Goal: Transaction & Acquisition: Book appointment/travel/reservation

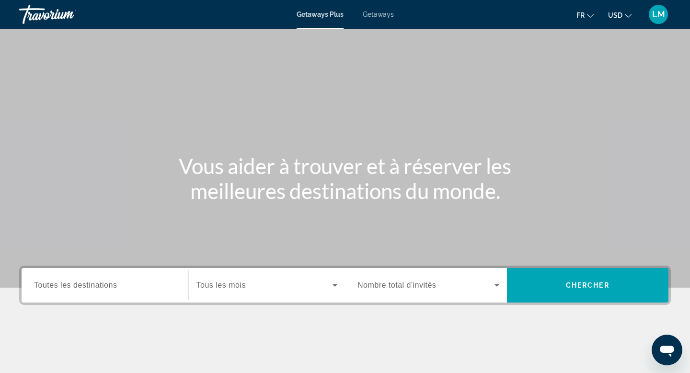
click at [388, 11] on span "Getaways" at bounding box center [378, 15] width 31 height 8
click at [627, 20] on button "USD USD ($) MXN (Mex$) CAD (Can$) GBP (£) EUR (€) AUD (A$) NZD (NZ$) CNY (CN¥)" at bounding box center [619, 15] width 23 height 14
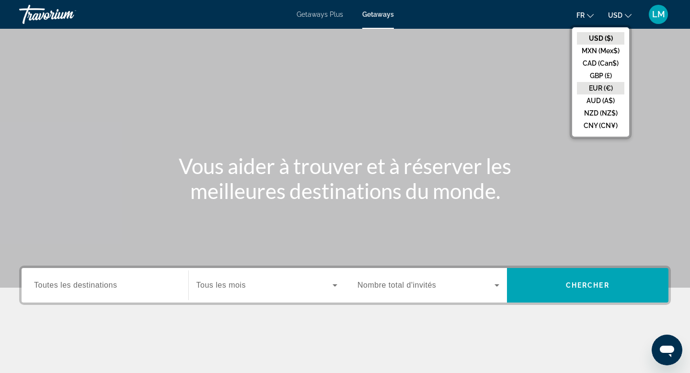
click at [611, 82] on button "EUR (€)" at bounding box center [600, 88] width 47 height 12
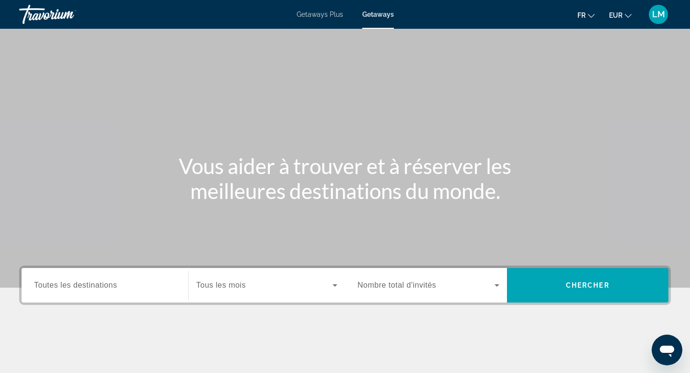
click at [100, 278] on div "Search widget" at bounding box center [105, 285] width 142 height 27
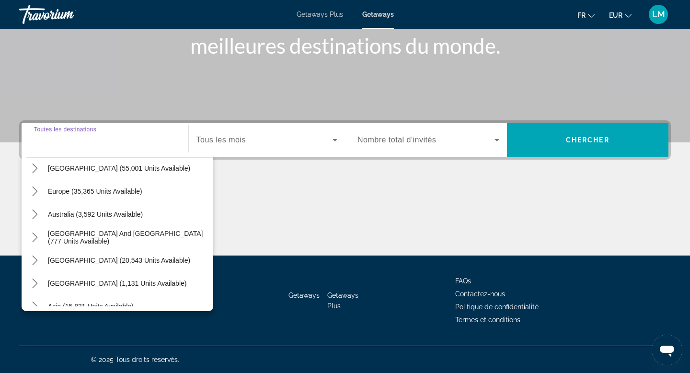
scroll to position [128, 0]
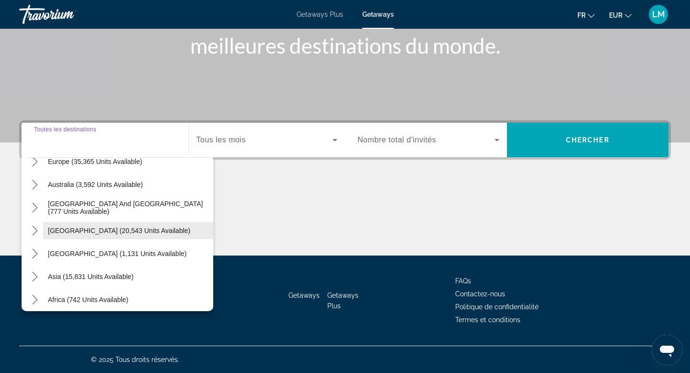
click at [93, 238] on span "Select destination: South America (20,543 units available)" at bounding box center [128, 230] width 170 height 23
type input "**********"
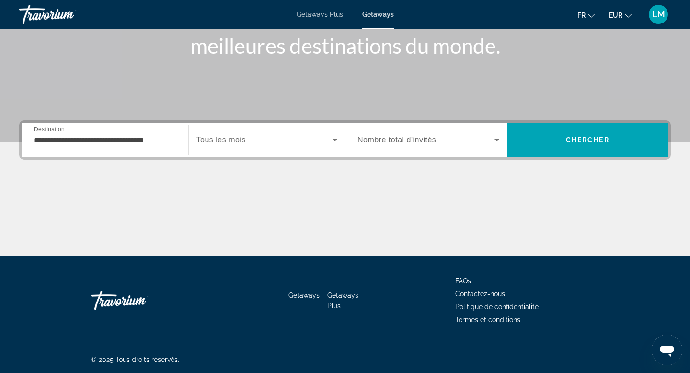
click at [217, 133] on div "Search widget" at bounding box center [267, 140] width 141 height 27
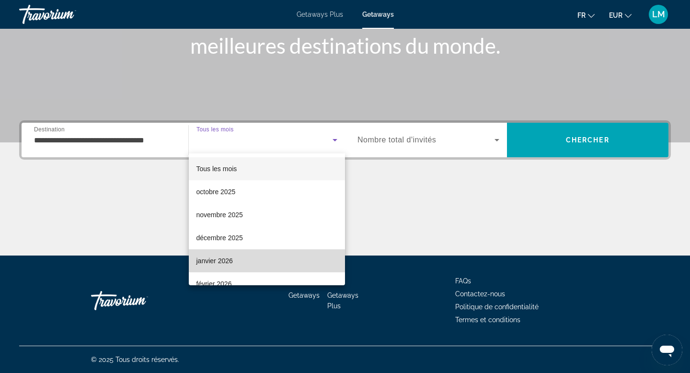
click at [229, 255] on span "janvier 2026" at bounding box center [215, 261] width 36 height 12
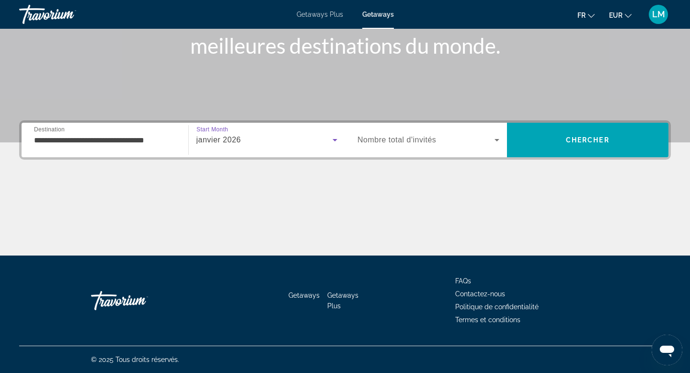
click at [438, 140] on span "Search widget" at bounding box center [426, 140] width 137 height 12
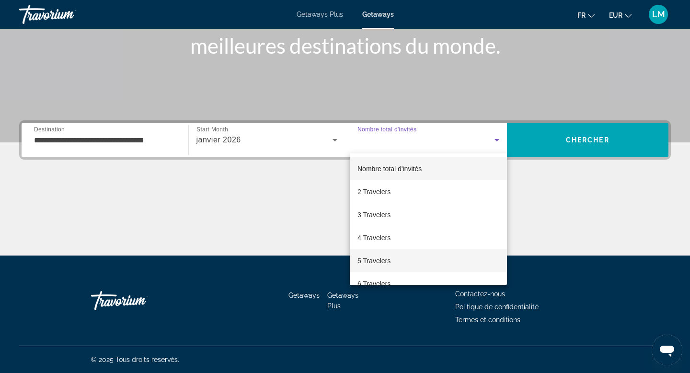
click at [439, 253] on mat-option "5 Travelers" at bounding box center [428, 260] width 157 height 23
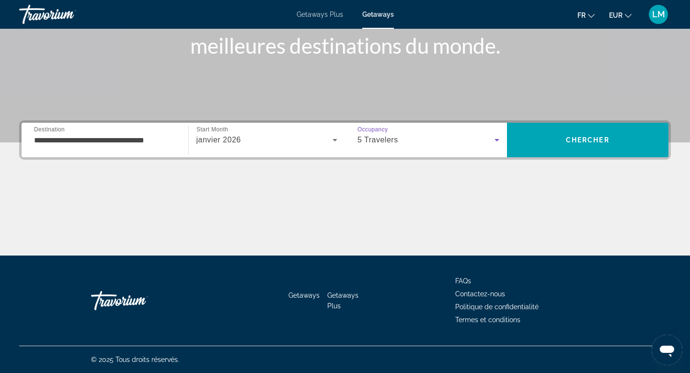
click at [446, 139] on div "5 Travelers" at bounding box center [426, 140] width 137 height 12
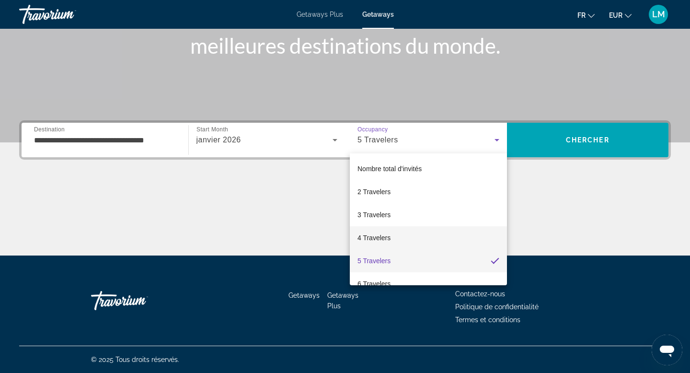
click at [442, 241] on mat-option "4 Travelers" at bounding box center [428, 237] width 157 height 23
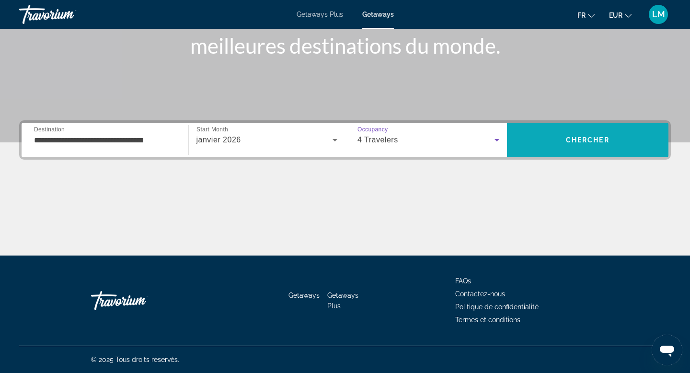
click at [590, 129] on span "Search" at bounding box center [588, 139] width 162 height 23
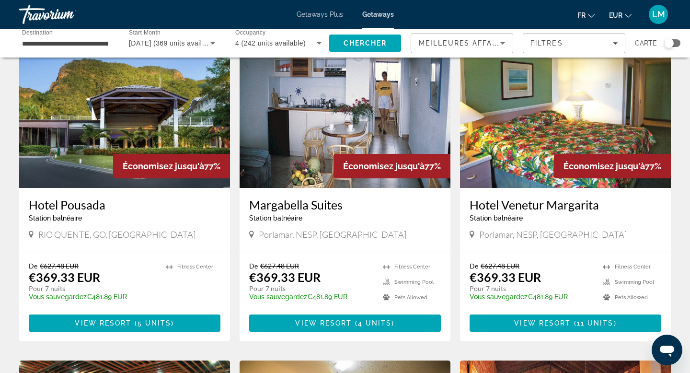
scroll to position [63, 0]
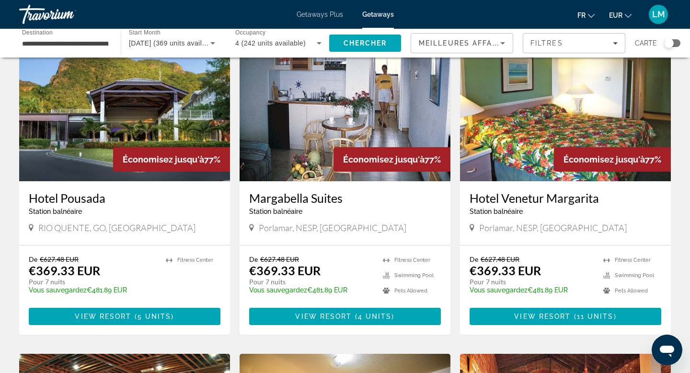
click at [105, 166] on img "Main content" at bounding box center [124, 104] width 211 height 153
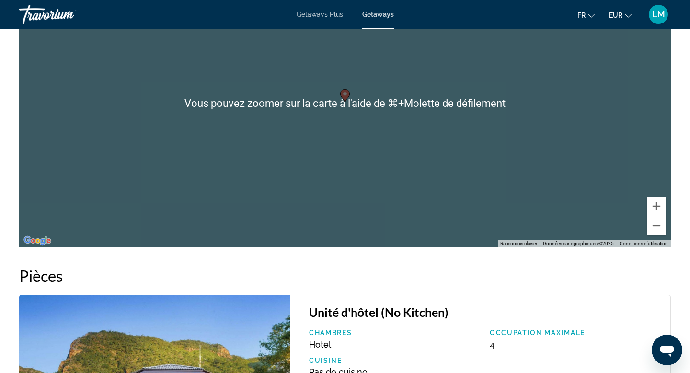
scroll to position [1424, 0]
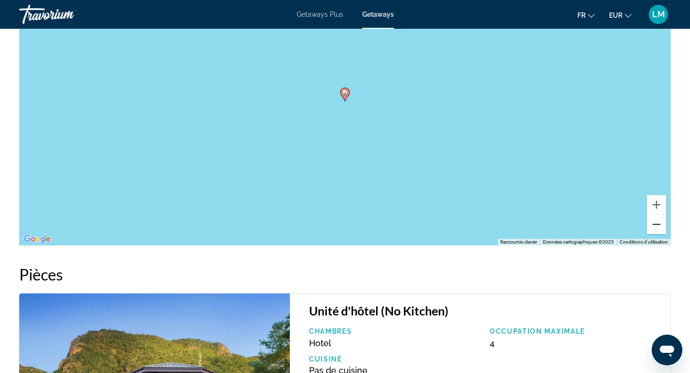
click at [649, 233] on button "Zoom arrière" at bounding box center [656, 224] width 19 height 19
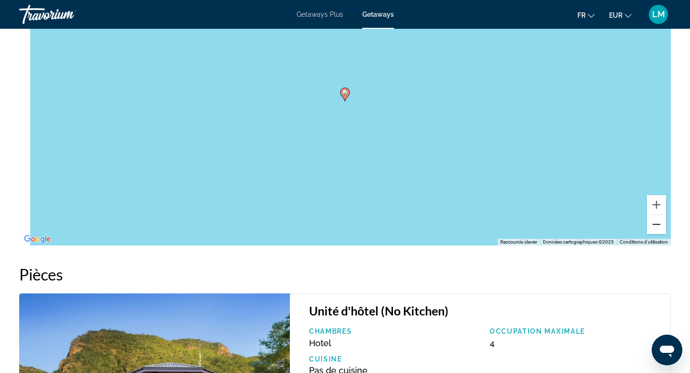
click at [649, 233] on button "Zoom arrière" at bounding box center [656, 224] width 19 height 19
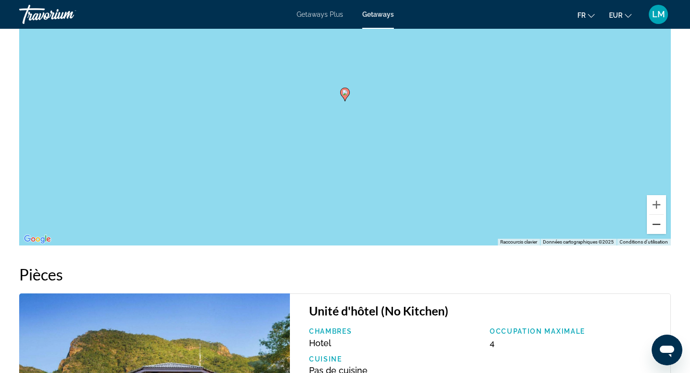
click at [649, 233] on button "Zoom arrière" at bounding box center [656, 224] width 19 height 19
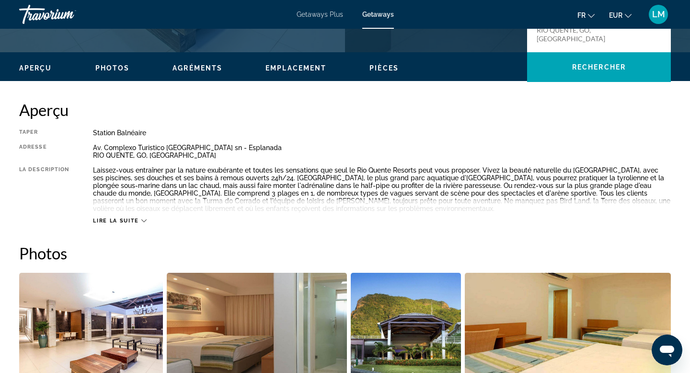
scroll to position [262, 0]
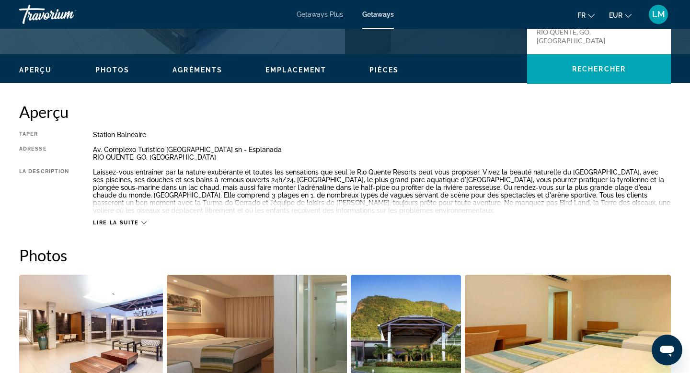
click at [129, 220] on span "Lire la suite" at bounding box center [116, 223] width 46 height 6
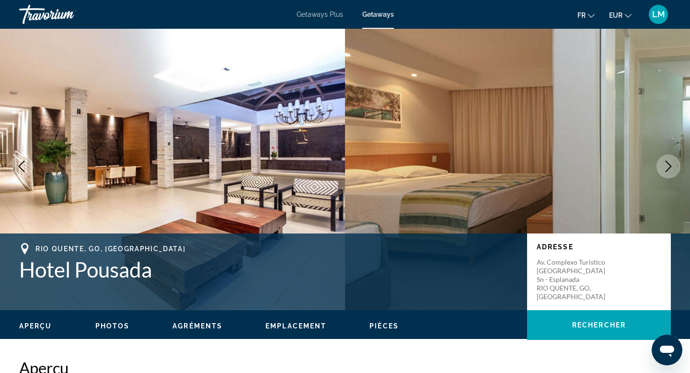
scroll to position [0, 0]
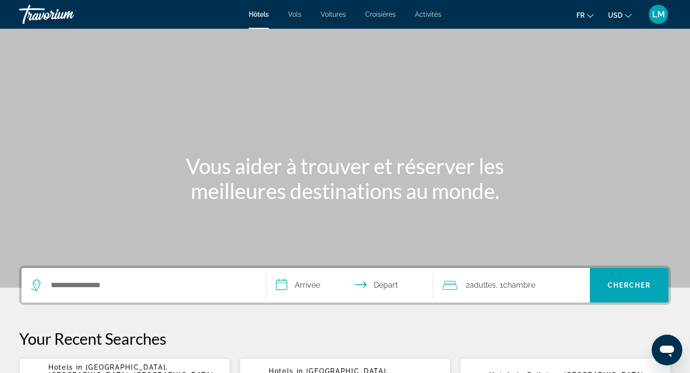
click at [67, 298] on div "Search widget" at bounding box center [143, 285] width 225 height 35
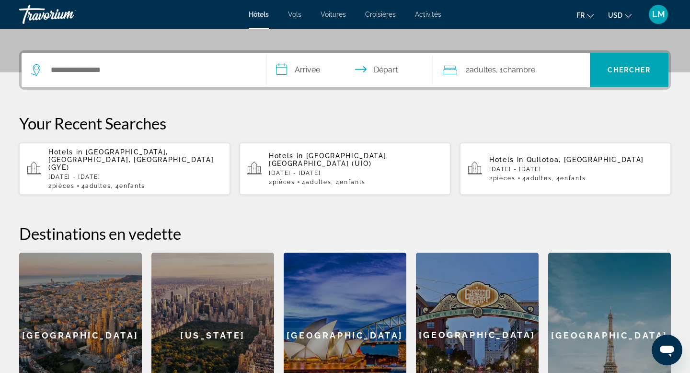
scroll to position [234, 0]
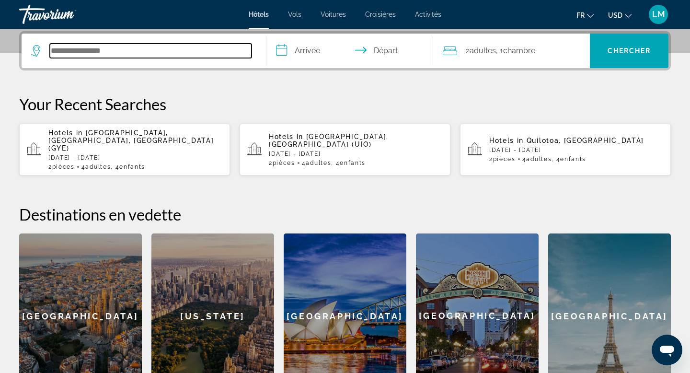
click at [178, 48] on input "Search hotel destination" at bounding box center [151, 51] width 202 height 14
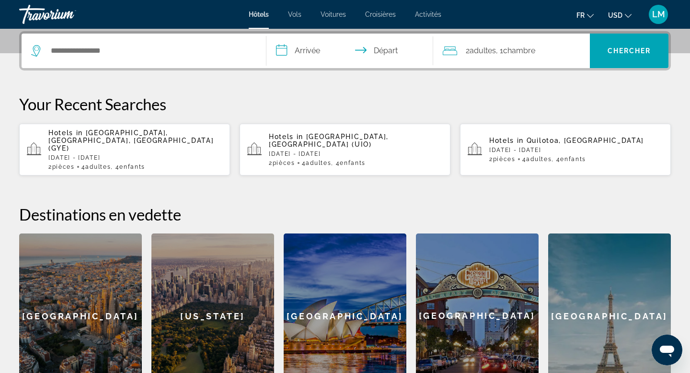
click at [132, 58] on div "Search widget" at bounding box center [143, 51] width 225 height 35
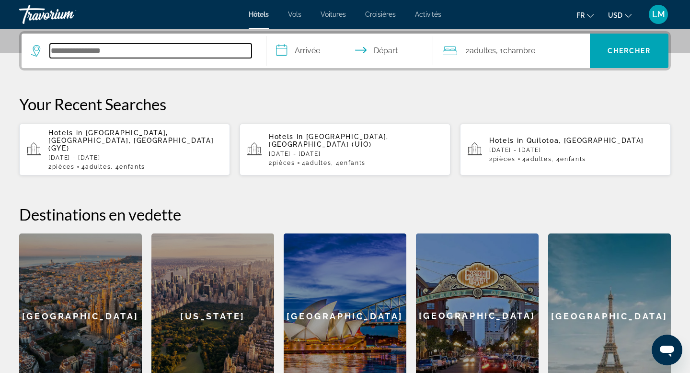
click at [121, 47] on input "Search hotel destination" at bounding box center [151, 51] width 202 height 14
type input "*"
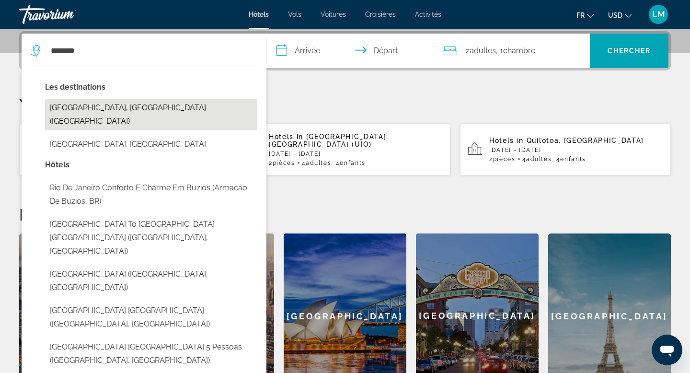
click at [99, 106] on button "[GEOGRAPHIC_DATA], [GEOGRAPHIC_DATA] ([GEOGRAPHIC_DATA])" at bounding box center [151, 115] width 212 height 32
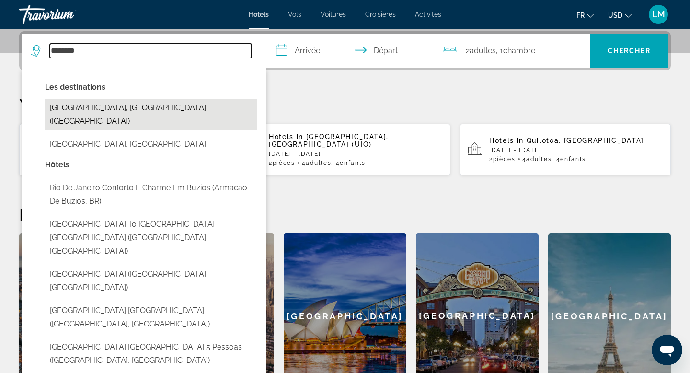
type input "**********"
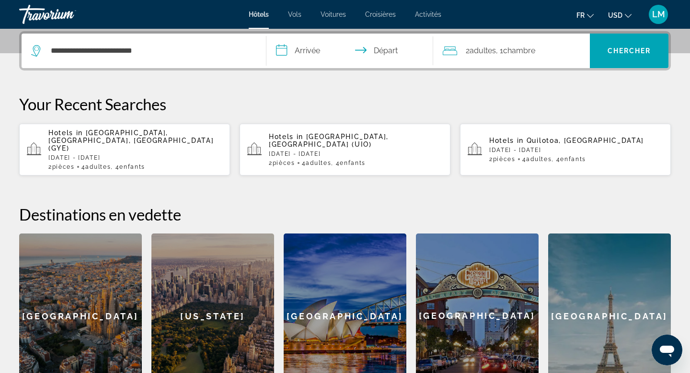
click at [280, 57] on input "**********" at bounding box center [352, 52] width 171 height 37
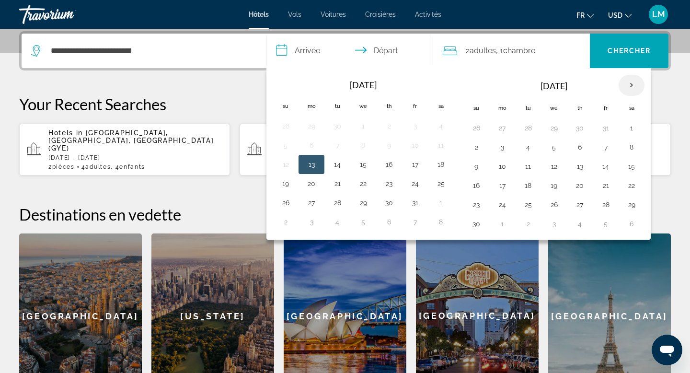
click at [631, 82] on th "Next month" at bounding box center [632, 85] width 26 height 21
click at [553, 152] on button "7" at bounding box center [554, 146] width 15 height 13
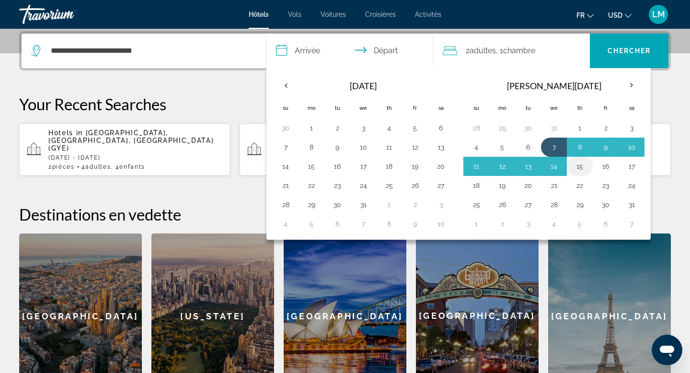
click at [579, 166] on button "15" at bounding box center [579, 166] width 15 height 13
type input "**********"
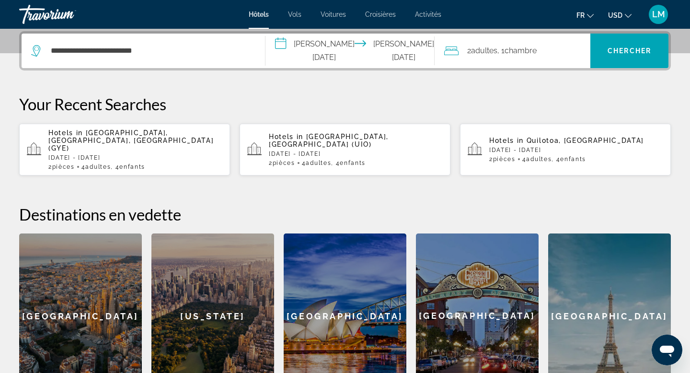
click at [535, 46] on span "Chambre" at bounding box center [521, 50] width 32 height 9
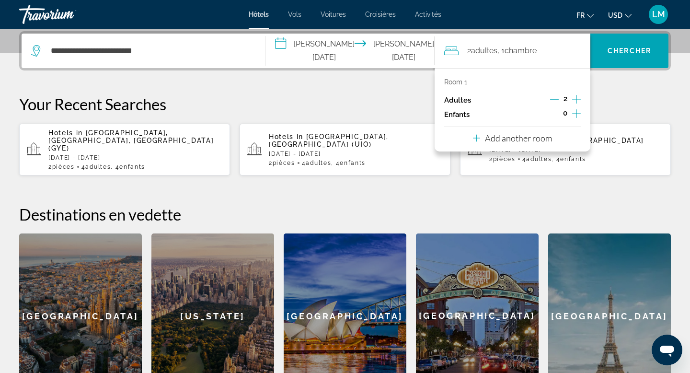
click at [573, 114] on icon "Increment children" at bounding box center [576, 114] width 9 height 12
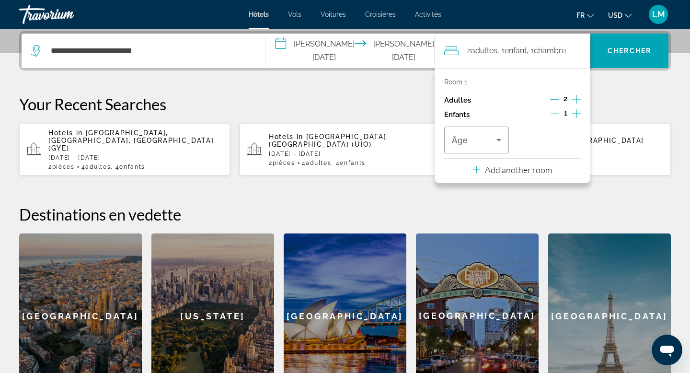
click at [573, 114] on icon "Increment children" at bounding box center [576, 114] width 9 height 12
click at [498, 141] on icon "Travelers: 2 adults, 2 children" at bounding box center [499, 140] width 12 height 12
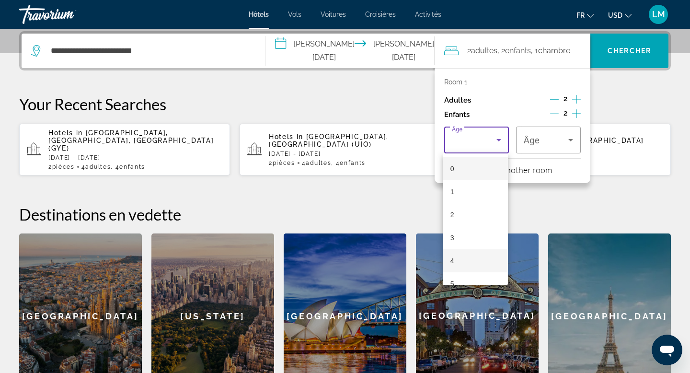
click at [458, 261] on mat-option "4" at bounding box center [475, 260] width 65 height 23
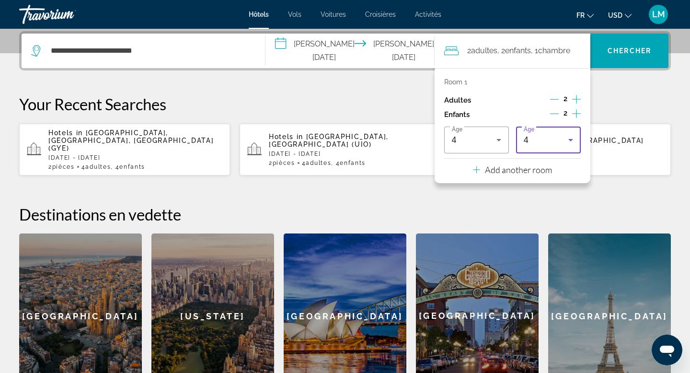
click at [552, 133] on div "4" at bounding box center [548, 140] width 49 height 27
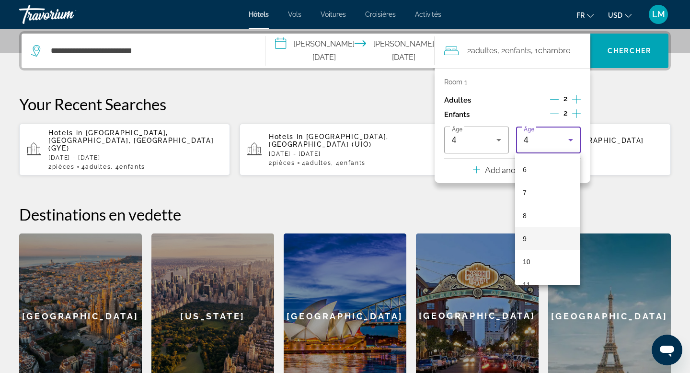
scroll to position [138, 0]
click at [540, 257] on mat-option "10" at bounding box center [547, 260] width 65 height 23
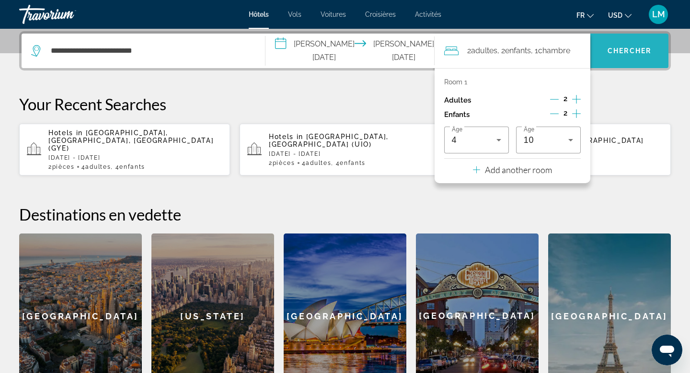
click at [626, 55] on span "Search" at bounding box center [630, 50] width 78 height 23
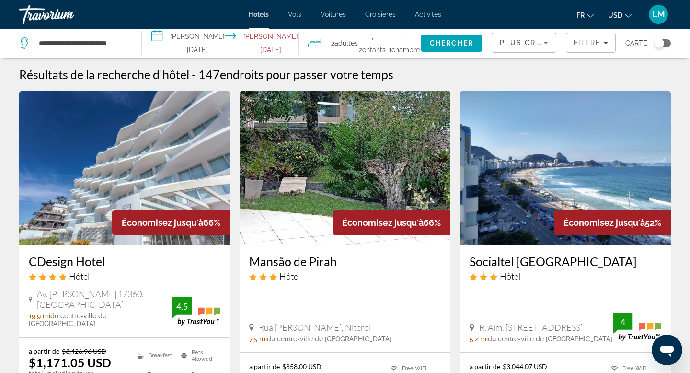
click at [618, 16] on span "USD" at bounding box center [615, 16] width 14 height 8
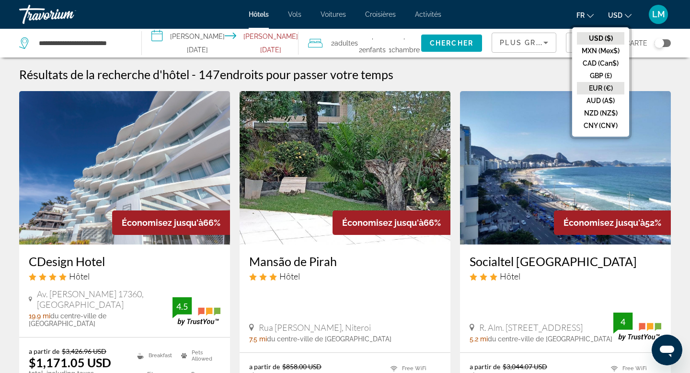
click at [601, 90] on button "EUR (€)" at bounding box center [600, 88] width 47 height 12
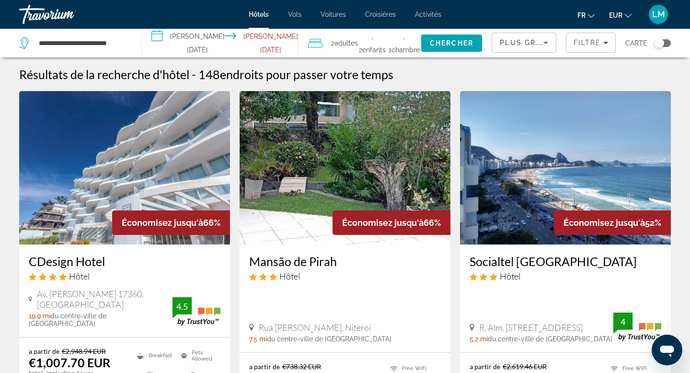
click at [664, 44] on div "Toggle map" at bounding box center [660, 43] width 10 height 10
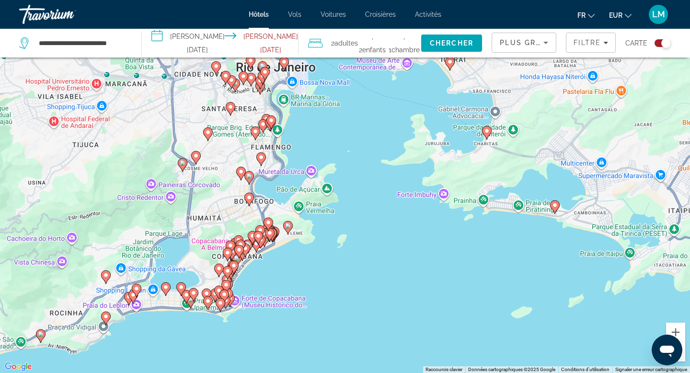
drag, startPoint x: 219, startPoint y: 329, endPoint x: 310, endPoint y: 253, distance: 118.7
click at [310, 253] on div "Pour activer le glissement avec le clavier, appuyez sur Alt+Entrée. Une fois ce…" at bounding box center [345, 186] width 690 height 373
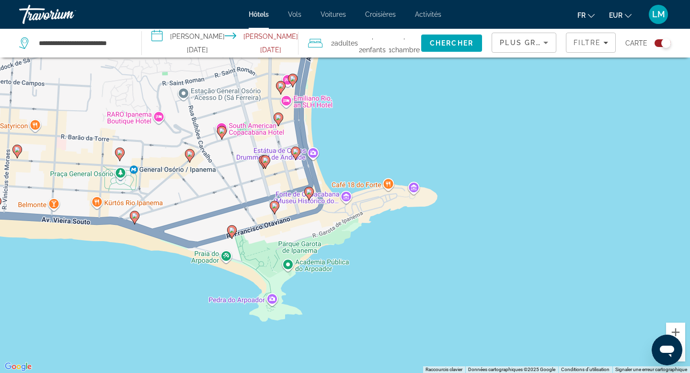
click at [135, 218] on image "Main content" at bounding box center [135, 216] width 6 height 6
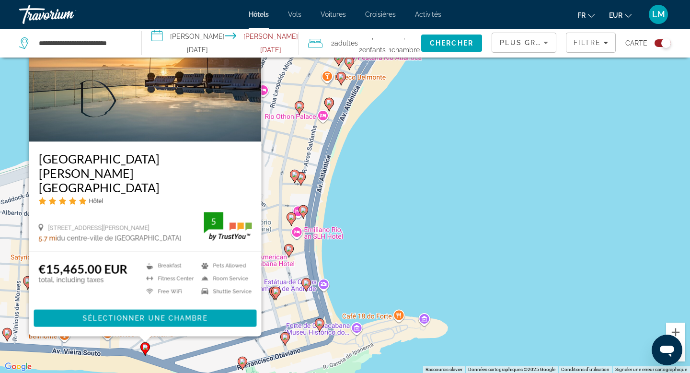
click at [107, 351] on div "Pour activer le glissement avec le clavier, appuyez sur Alt+Entrée. Une fois ce…" at bounding box center [345, 186] width 690 height 373
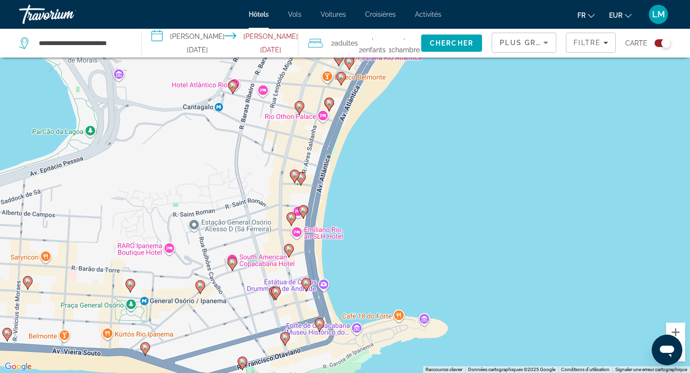
click at [129, 283] on image "Main content" at bounding box center [131, 284] width 6 height 6
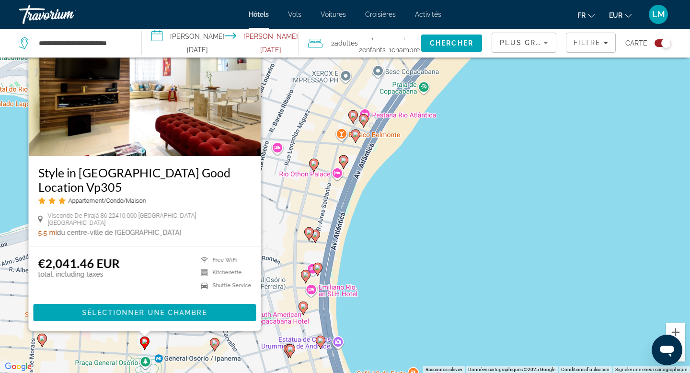
click at [214, 338] on icon "Main content" at bounding box center [215, 344] width 10 height 13
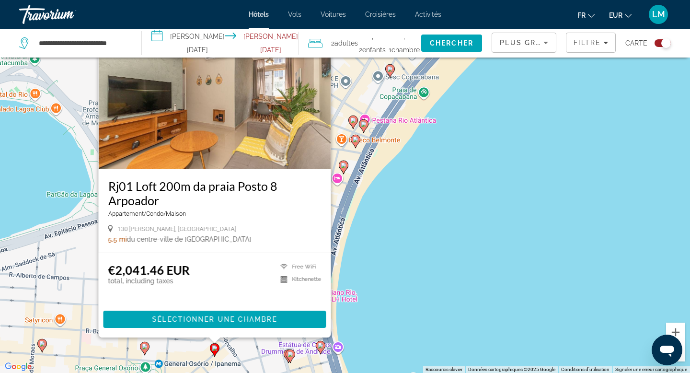
click at [37, 343] on gmp-advanced-marker "Main content" at bounding box center [42, 346] width 10 height 14
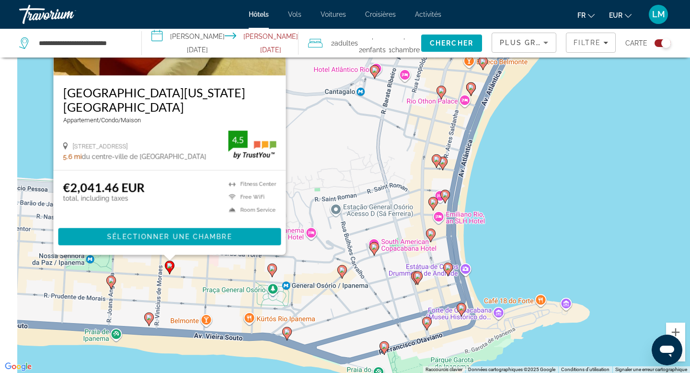
drag, startPoint x: 323, startPoint y: 302, endPoint x: 362, endPoint y: 202, distance: 106.9
click at [362, 202] on div "Pour activer le glissement avec le clavier, appuyez sur Alt+Entrée. Une fois ce…" at bounding box center [345, 186] width 690 height 373
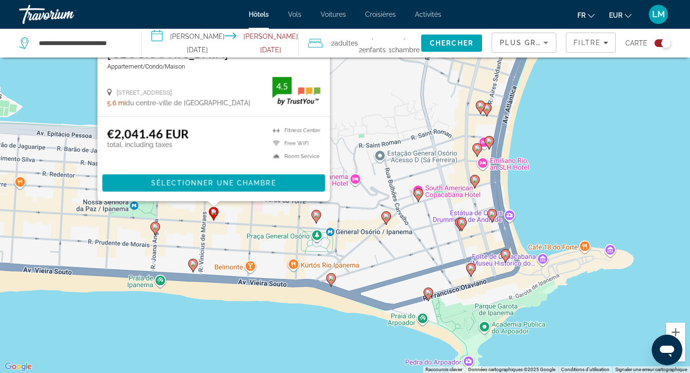
click at [187, 266] on div "Pour activer le glissement avec le clavier, appuyez sur Alt+Entrée. Une fois ce…" at bounding box center [345, 186] width 690 height 373
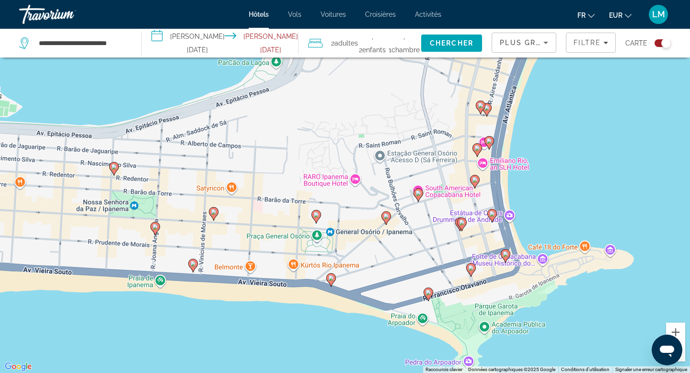
click at [196, 265] on image "Main content" at bounding box center [193, 264] width 6 height 6
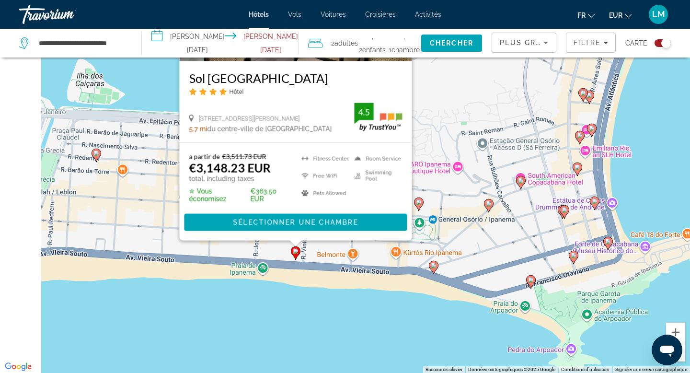
drag, startPoint x: 351, startPoint y: 287, endPoint x: 477, endPoint y: 166, distance: 174.3
click at [477, 166] on div "Pour activer le glissement avec le clavier, appuyez sur Alt+Entrée. Une fois ce…" at bounding box center [345, 186] width 690 height 373
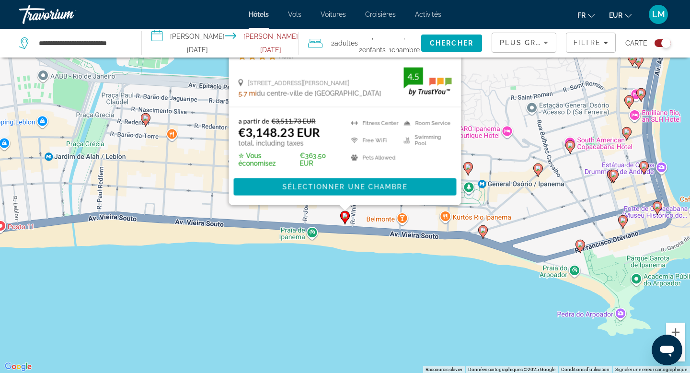
click at [138, 121] on div "Pour activer le glissement avec le clavier, appuyez sur Alt+Entrée. Une fois ce…" at bounding box center [345, 186] width 690 height 373
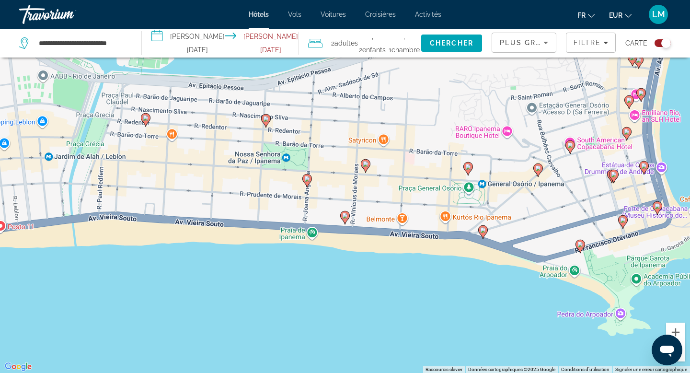
click at [152, 115] on div "Pour activer le glissement avec le clavier, appuyez sur Alt+Entrée. Une fois ce…" at bounding box center [345, 186] width 690 height 373
click at [144, 116] on image "Main content" at bounding box center [146, 118] width 6 height 6
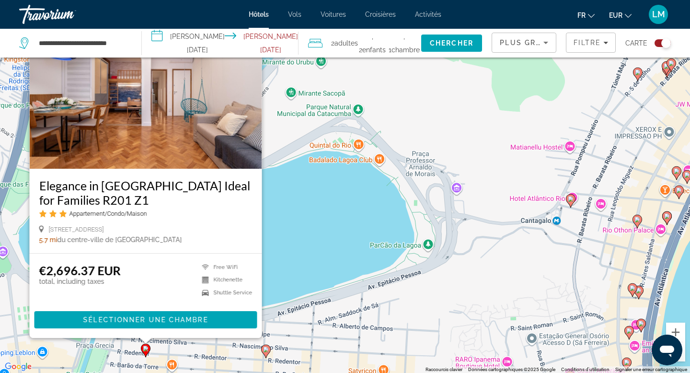
click at [268, 350] on image "Main content" at bounding box center [266, 350] width 6 height 6
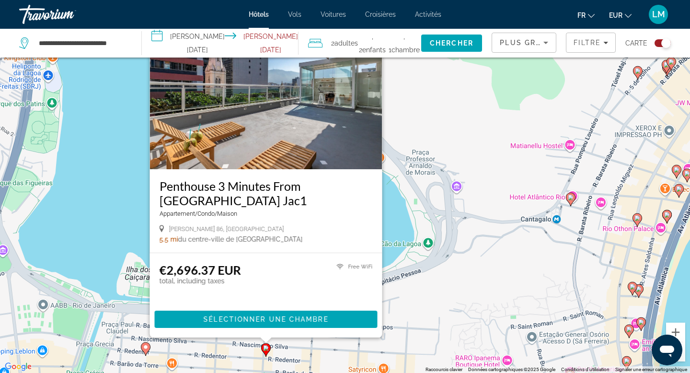
click at [457, 276] on div "Pour activer le glissement avec le clavier, appuyez sur Alt+Entrée. Une fois ce…" at bounding box center [345, 186] width 690 height 373
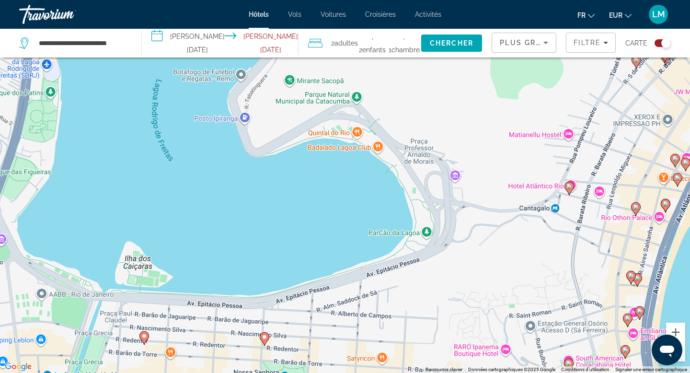
drag, startPoint x: 457, startPoint y: 276, endPoint x: 435, endPoint y: 185, distance: 93.8
click at [435, 185] on div "Pour activer le glissement avec le clavier, appuyez sur Alt+Entrée. Une fois ce…" at bounding box center [345, 186] width 690 height 373
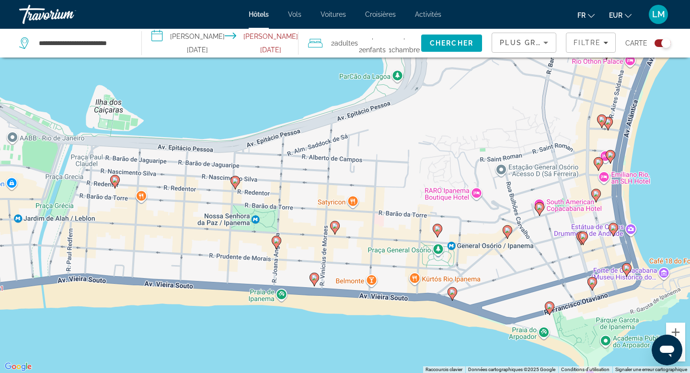
drag, startPoint x: 593, startPoint y: 344, endPoint x: 595, endPoint y: 265, distance: 79.1
click at [595, 265] on div "Pour naviguer, appuyez sur les touches fléchées. Pour activer le glissement ave…" at bounding box center [345, 186] width 690 height 373
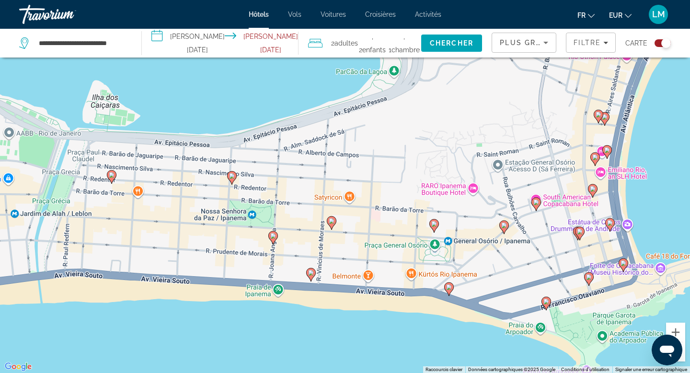
click at [547, 303] on image "Main content" at bounding box center [547, 302] width 6 height 6
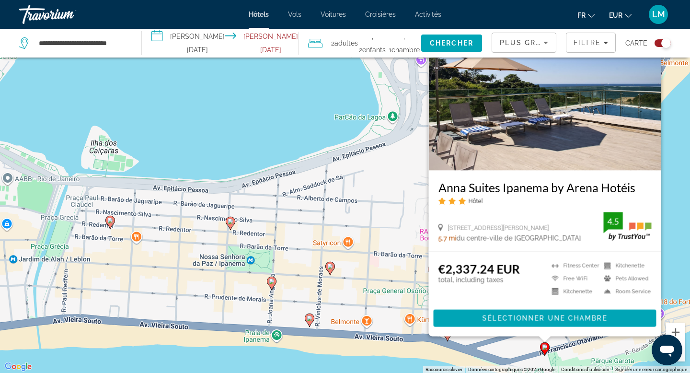
click at [522, 332] on div "€2,337.24 EUR total, including taxes [GEOGRAPHIC_DATA] Free WiFi Kitchenette Ki…" at bounding box center [545, 294] width 233 height 84
click at [573, 344] on div "Pour activer le glissement avec le clavier, appuyez sur Alt+Entrée. Une fois ce…" at bounding box center [345, 186] width 690 height 373
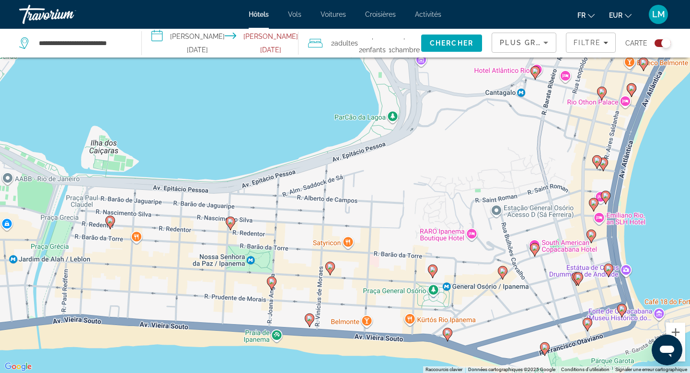
click at [591, 319] on icon "Main content" at bounding box center [588, 324] width 10 height 13
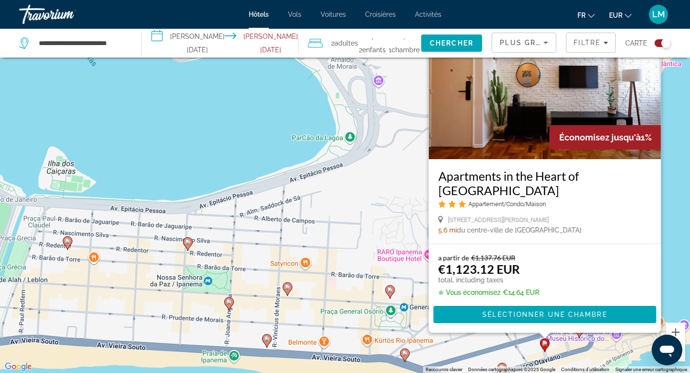
click at [416, 343] on div "Pour activer le glissement avec le clavier, appuyez sur Alt+Entrée. Une fois ce…" at bounding box center [345, 186] width 690 height 373
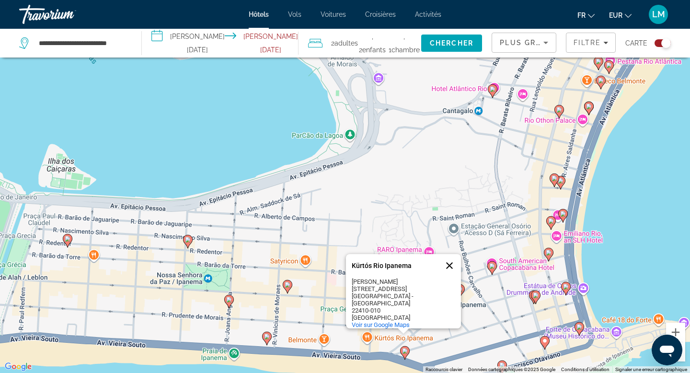
click at [451, 265] on button "Fermer" at bounding box center [449, 265] width 23 height 23
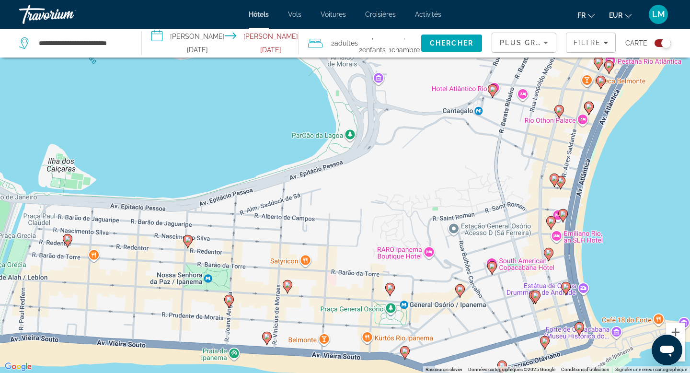
click at [457, 294] on gmp-advanced-marker "Main content" at bounding box center [460, 291] width 10 height 14
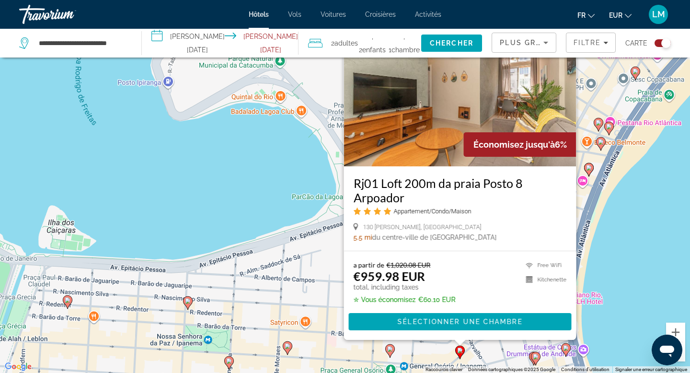
click at [529, 95] on img "Main content" at bounding box center [460, 89] width 233 height 153
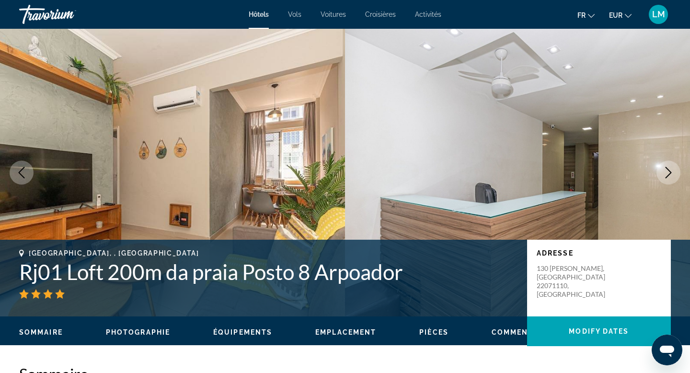
click at [283, 124] on img "Main content" at bounding box center [172, 173] width 345 height 288
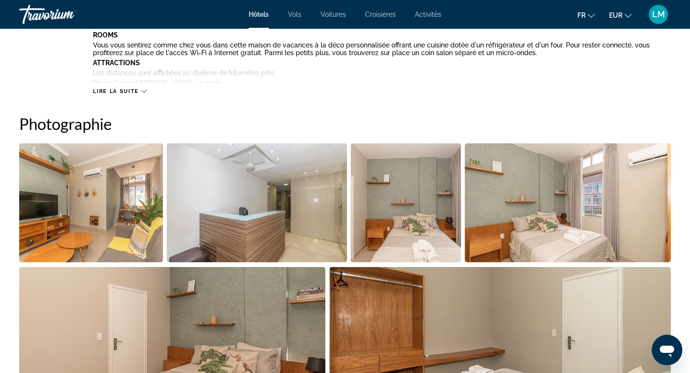
scroll to position [414, 0]
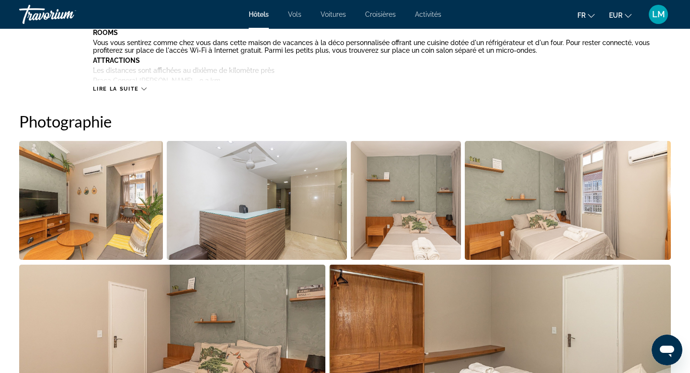
click at [112, 211] on img "Open full-screen image slider" at bounding box center [91, 200] width 144 height 119
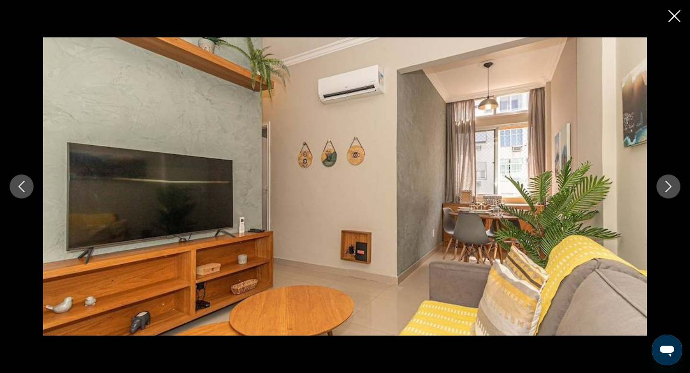
click at [675, 183] on button "Next image" at bounding box center [669, 187] width 24 height 24
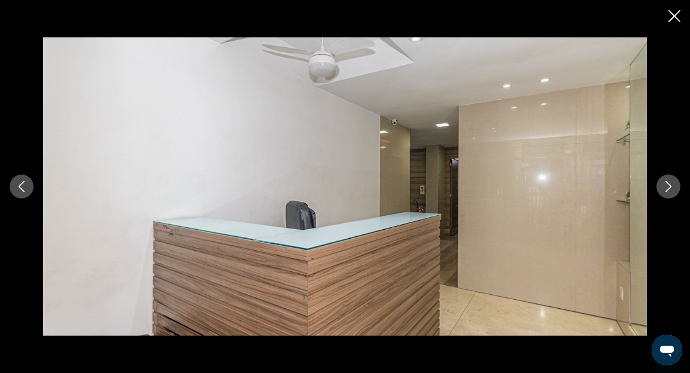
click at [675, 183] on button "Next image" at bounding box center [669, 187] width 24 height 24
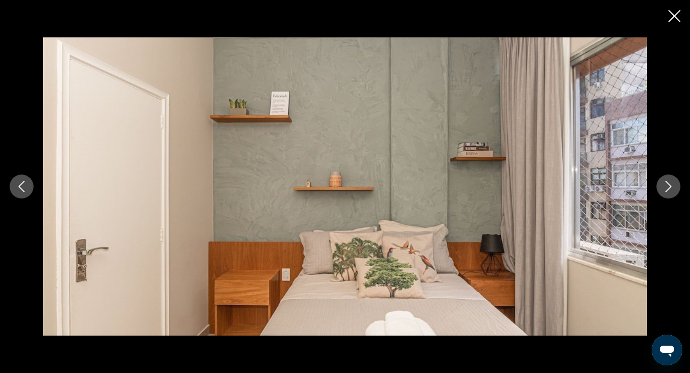
click at [676, 185] on button "Next image" at bounding box center [669, 187] width 24 height 24
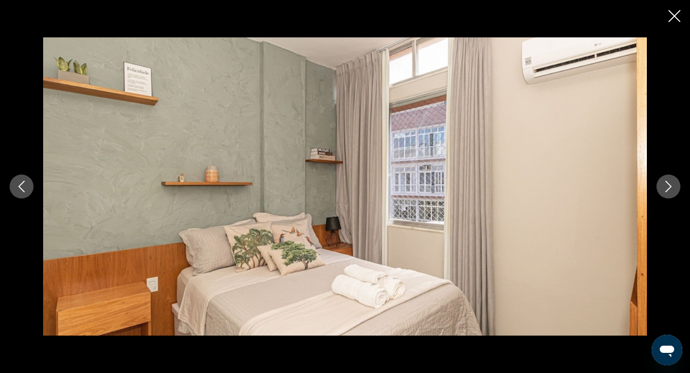
click at [676, 185] on button "Next image" at bounding box center [669, 187] width 24 height 24
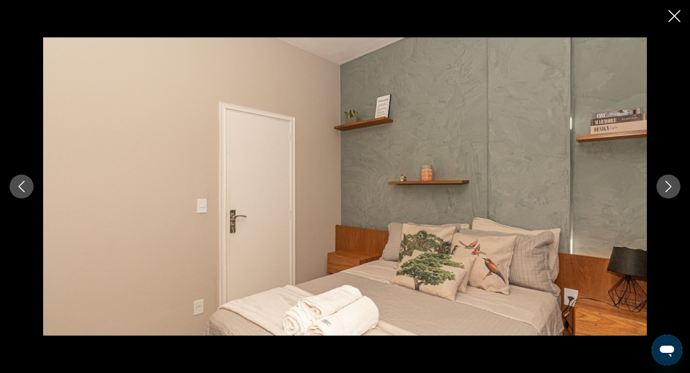
click at [676, 185] on button "Next image" at bounding box center [669, 187] width 24 height 24
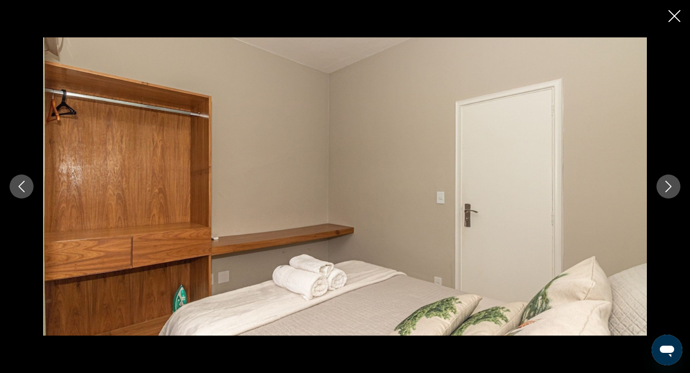
click at [676, 185] on button "Next image" at bounding box center [669, 187] width 24 height 24
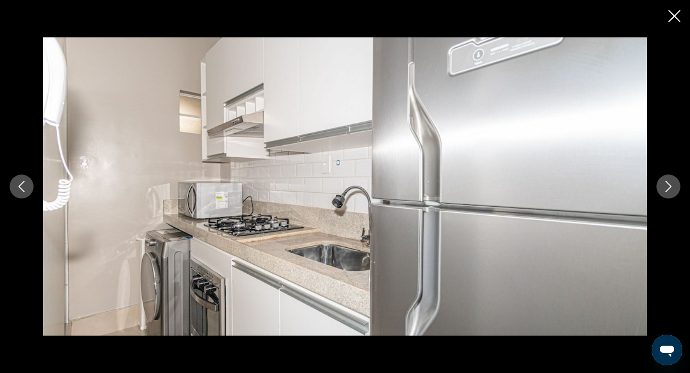
click at [676, 185] on button "Next image" at bounding box center [669, 187] width 24 height 24
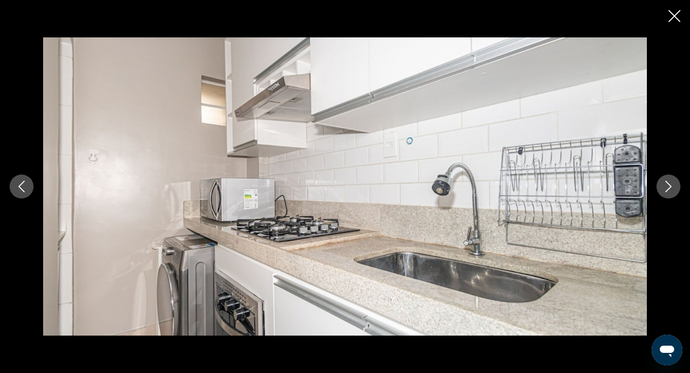
click at [676, 185] on button "Next image" at bounding box center [669, 187] width 24 height 24
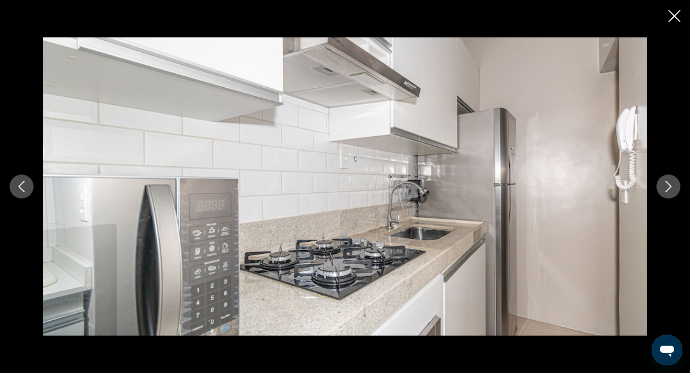
click at [676, 185] on button "Next image" at bounding box center [669, 187] width 24 height 24
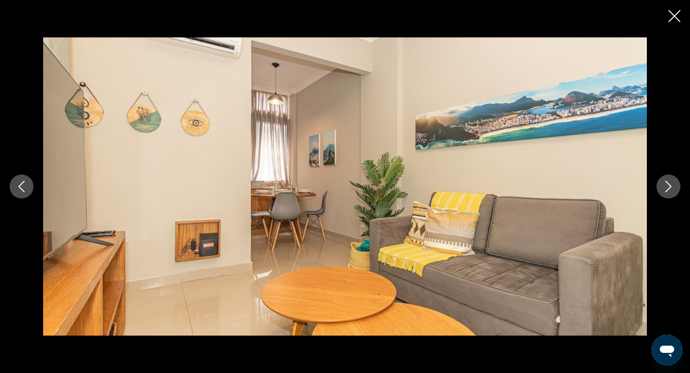
click at [676, 185] on button "Next image" at bounding box center [669, 187] width 24 height 24
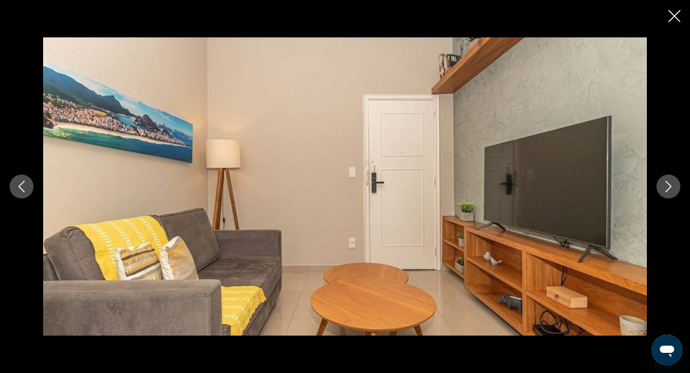
click at [676, 185] on button "Next image" at bounding box center [669, 187] width 24 height 24
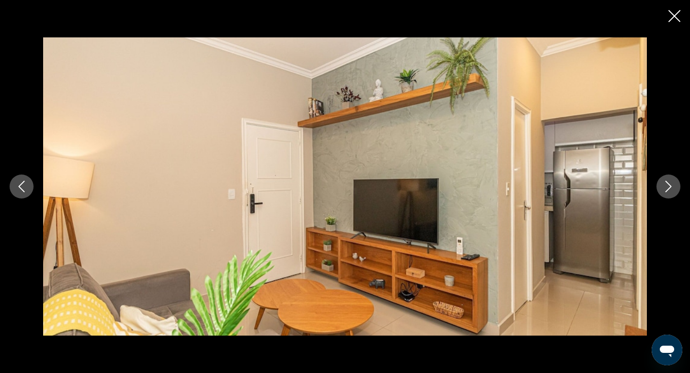
click at [676, 185] on button "Next image" at bounding box center [669, 187] width 24 height 24
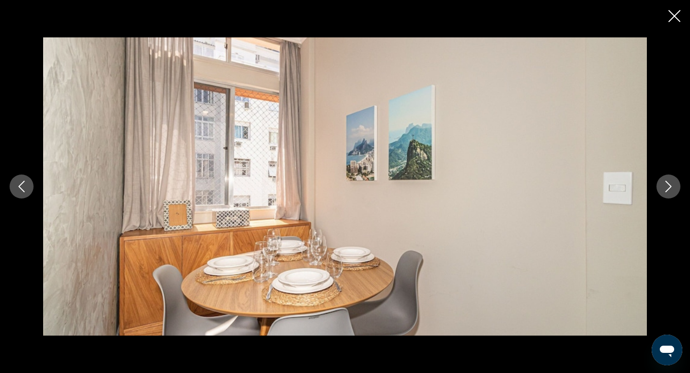
click at [676, 185] on button "Next image" at bounding box center [669, 187] width 24 height 24
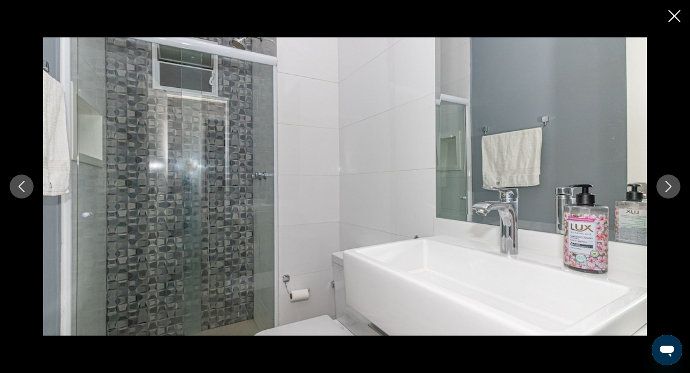
click at [676, 185] on button "Next image" at bounding box center [669, 187] width 24 height 24
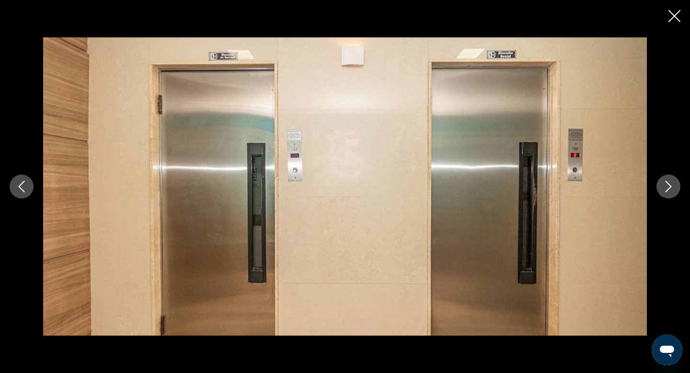
click at [676, 185] on button "Next image" at bounding box center [669, 187] width 24 height 24
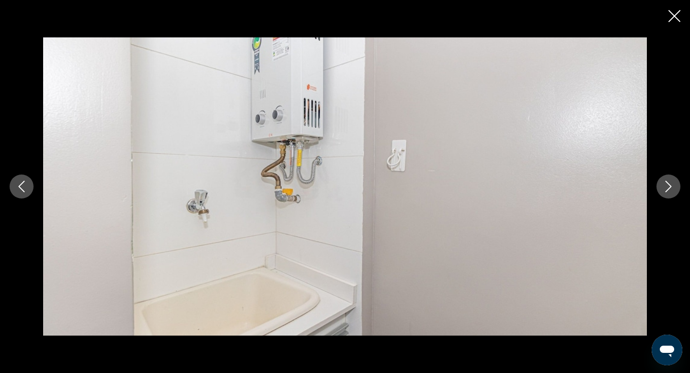
click at [676, 185] on button "Next image" at bounding box center [669, 187] width 24 height 24
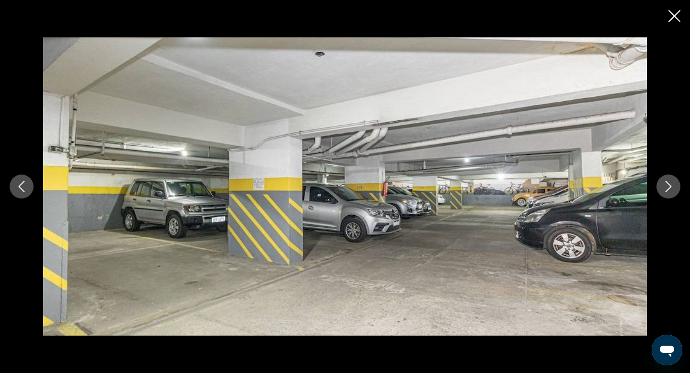
click at [676, 185] on button "Next image" at bounding box center [669, 187] width 24 height 24
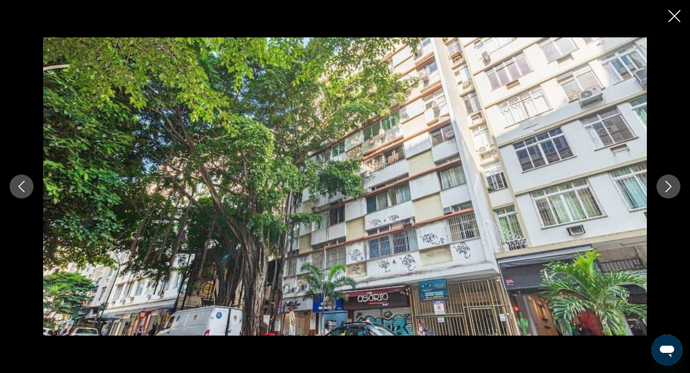
click at [676, 185] on button "Next image" at bounding box center [669, 187] width 24 height 24
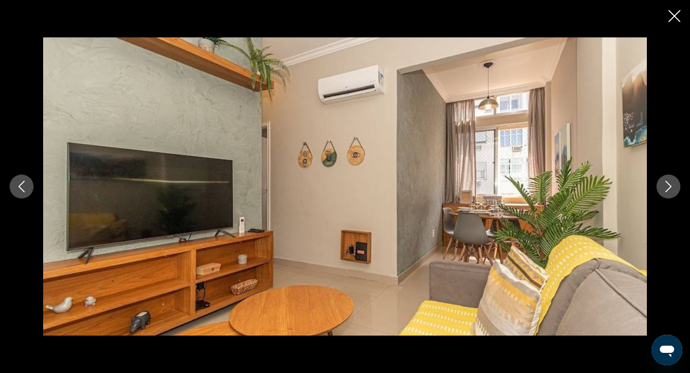
click at [672, 18] on icon "Close slideshow" at bounding box center [675, 16] width 12 height 12
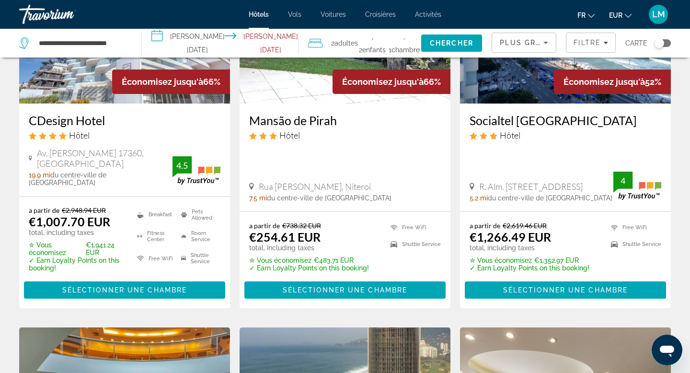
scroll to position [129, 0]
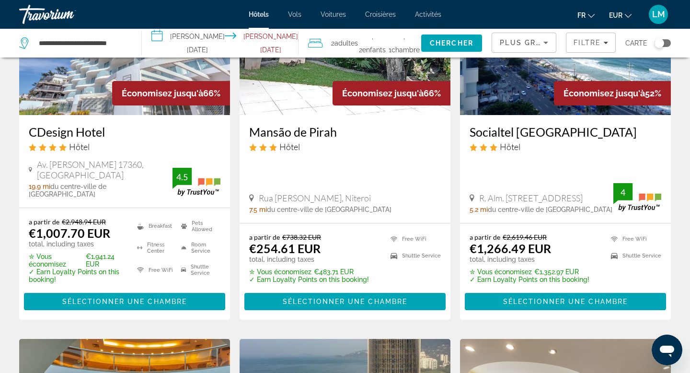
click at [669, 39] on button "Toggle map" at bounding box center [659, 43] width 23 height 9
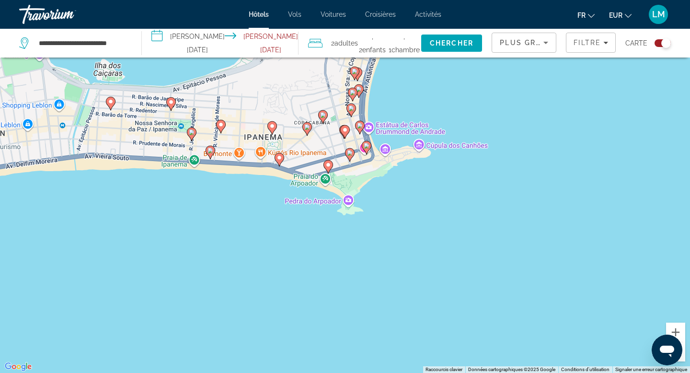
click at [352, 156] on icon "Main content" at bounding box center [350, 155] width 9 height 12
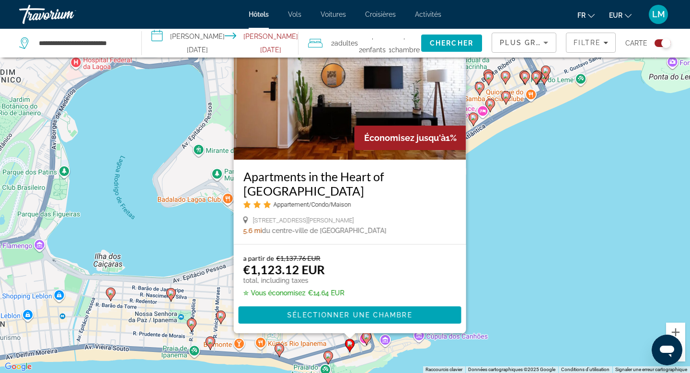
click at [506, 326] on div "Pour activer le glissement avec le clavier, appuyez sur Alt+Entrée. Une fois ce…" at bounding box center [345, 186] width 690 height 373
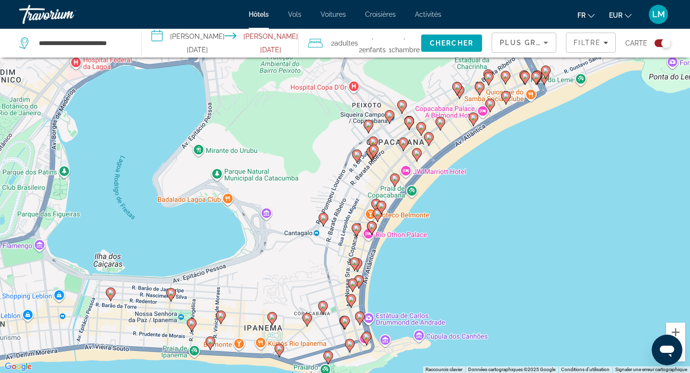
click at [367, 336] on image "Main content" at bounding box center [367, 337] width 6 height 6
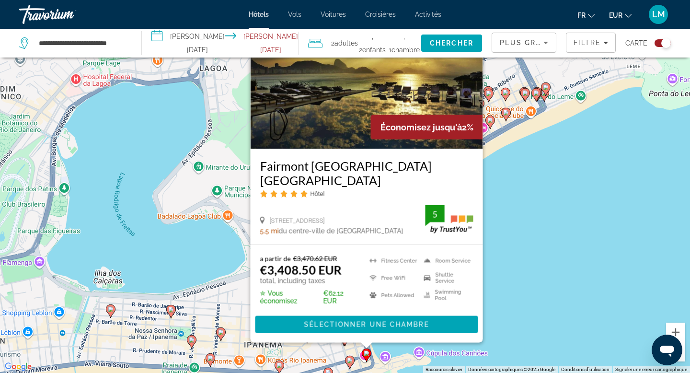
click at [534, 215] on div "Pour activer le glissement avec le clavier, appuyez sur Alt+Entrée. Une fois ce…" at bounding box center [345, 186] width 690 height 373
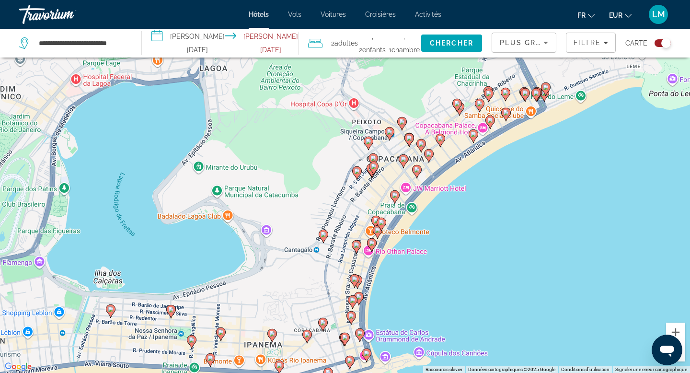
click at [321, 322] on image "Main content" at bounding box center [323, 323] width 6 height 6
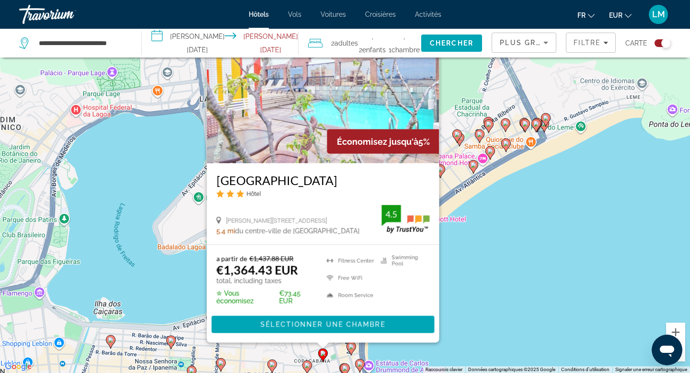
click at [318, 106] on img "Main content" at bounding box center [323, 86] width 233 height 153
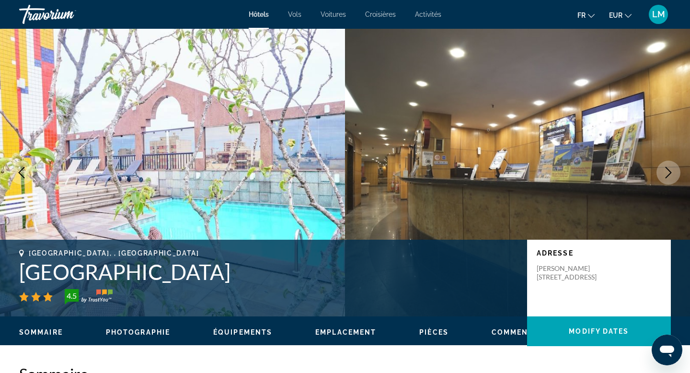
click at [232, 142] on img "Main content" at bounding box center [172, 173] width 345 height 288
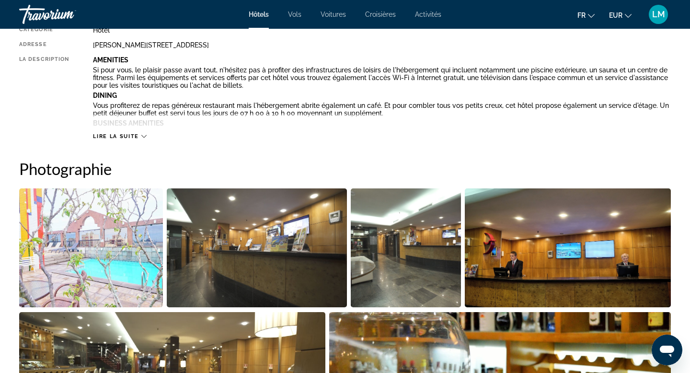
scroll to position [401, 0]
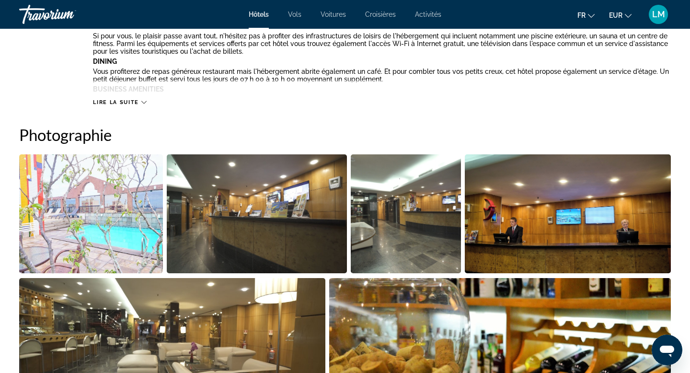
click at [105, 221] on img "Open full-screen image slider" at bounding box center [91, 213] width 144 height 119
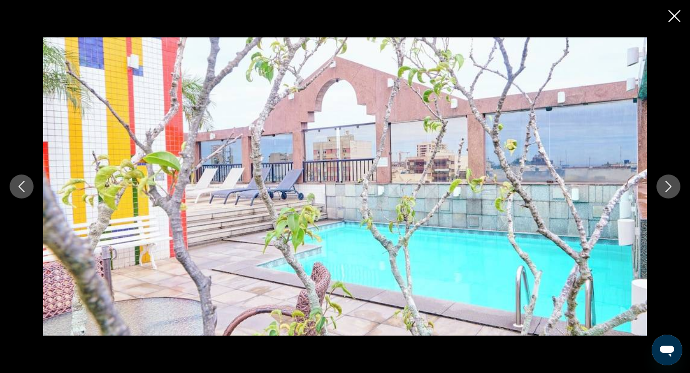
click at [661, 186] on button "Next image" at bounding box center [669, 187] width 24 height 24
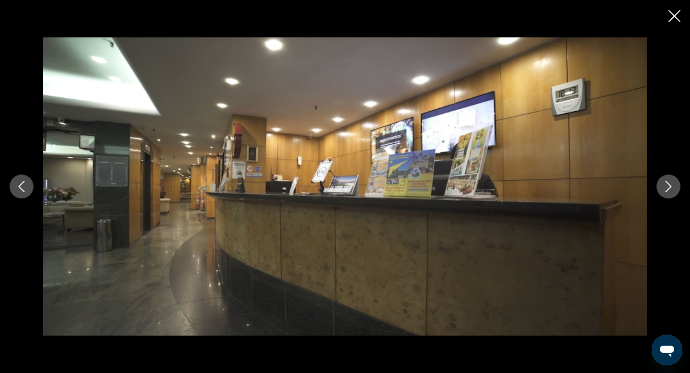
click at [661, 186] on button "Next image" at bounding box center [669, 187] width 24 height 24
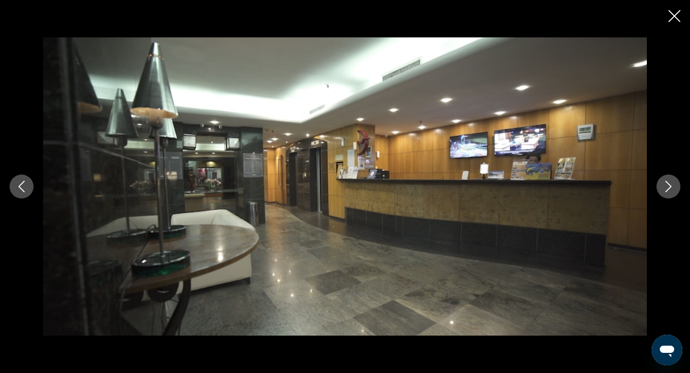
click at [661, 186] on button "Next image" at bounding box center [669, 187] width 24 height 24
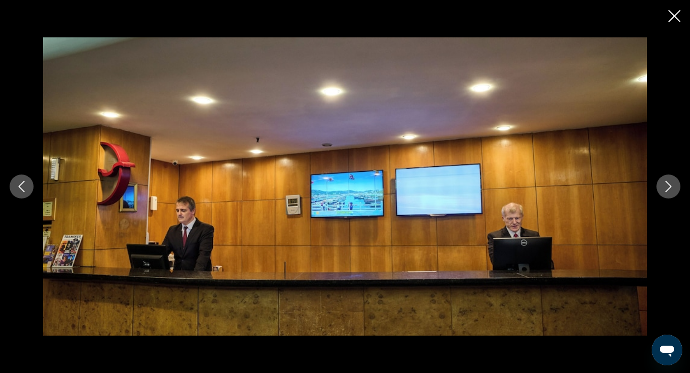
click at [661, 186] on button "Next image" at bounding box center [669, 187] width 24 height 24
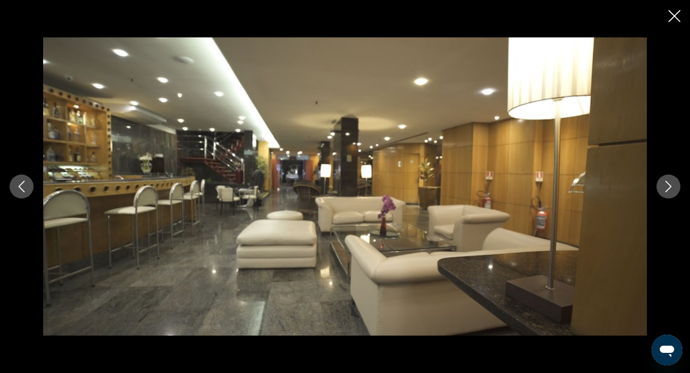
click at [661, 186] on button "Next image" at bounding box center [669, 187] width 24 height 24
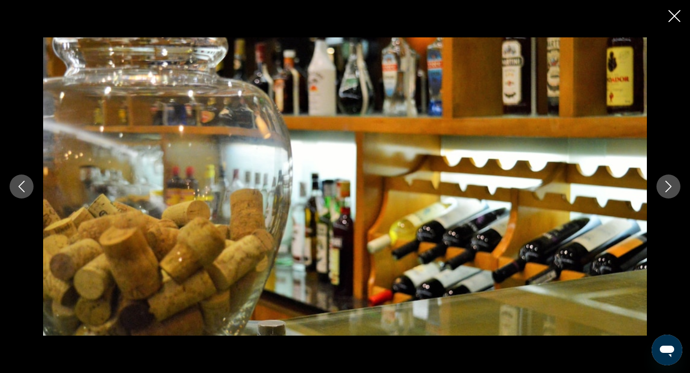
click at [661, 186] on button "Next image" at bounding box center [669, 187] width 24 height 24
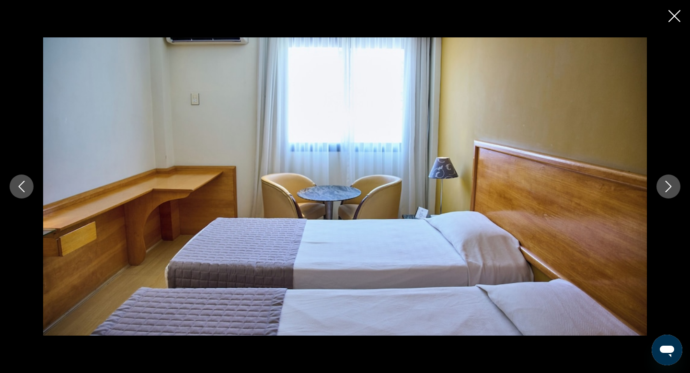
click at [661, 186] on button "Next image" at bounding box center [669, 187] width 24 height 24
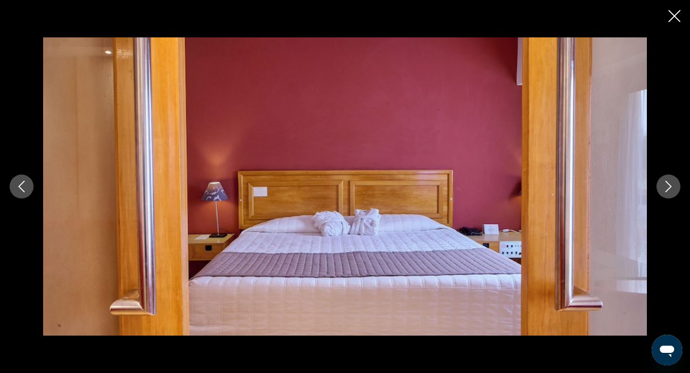
click at [671, 180] on button "Next image" at bounding box center [669, 187] width 24 height 24
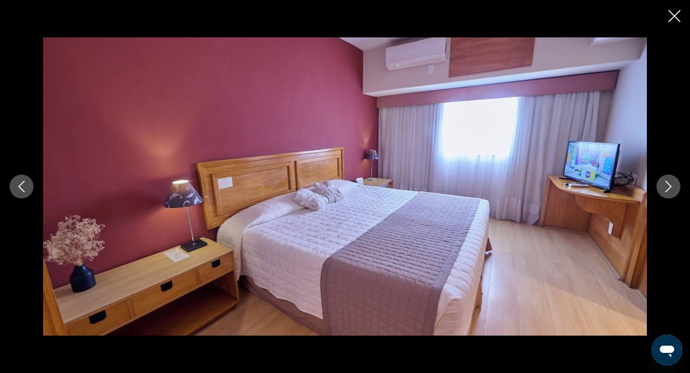
click at [671, 180] on button "Next image" at bounding box center [669, 187] width 24 height 24
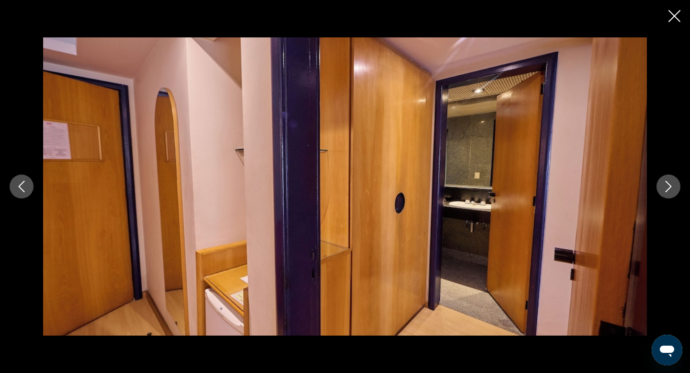
click at [671, 180] on button "Next image" at bounding box center [669, 187] width 24 height 24
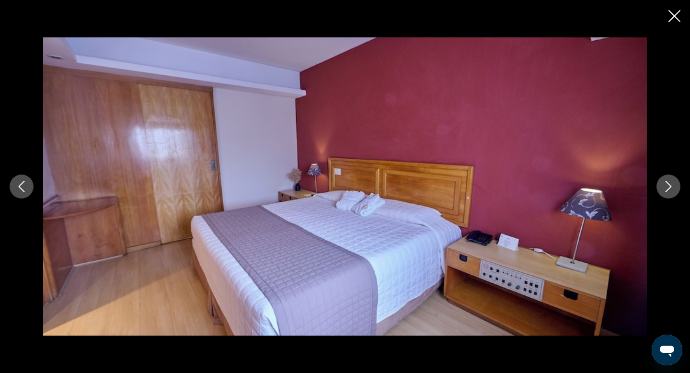
click at [671, 180] on button "Next image" at bounding box center [669, 187] width 24 height 24
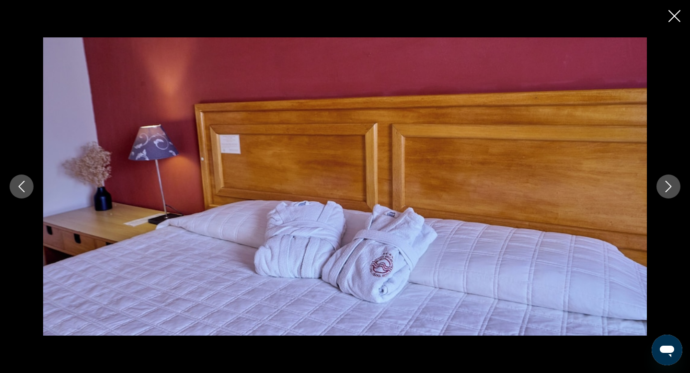
click at [671, 180] on button "Next image" at bounding box center [669, 187] width 24 height 24
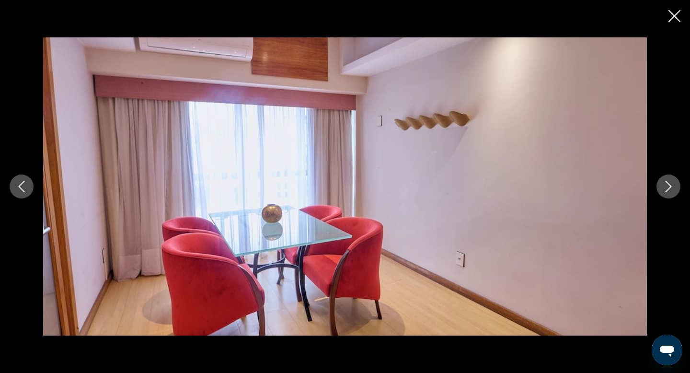
click at [678, 15] on icon "Close slideshow" at bounding box center [675, 16] width 12 height 12
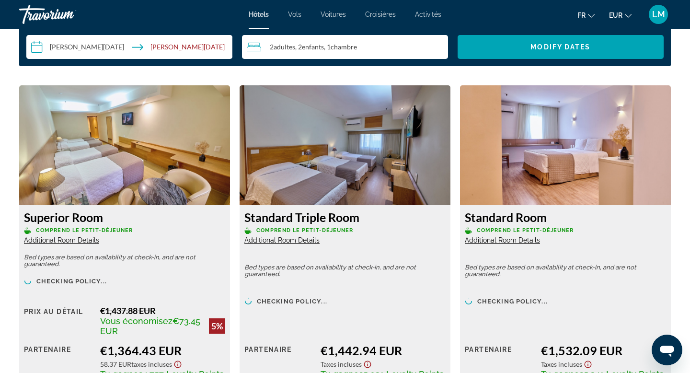
scroll to position [1275, 0]
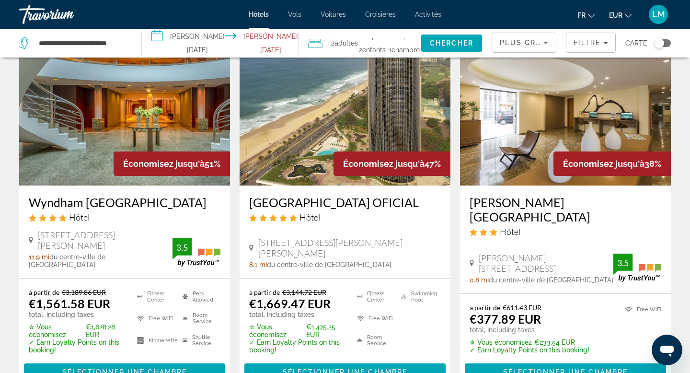
scroll to position [438, 0]
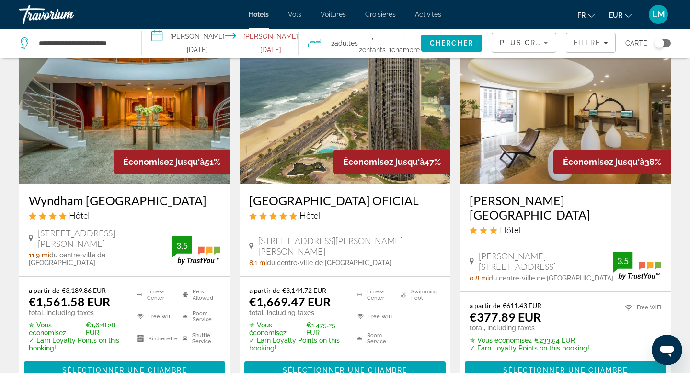
click at [663, 43] on div "Toggle map" at bounding box center [660, 43] width 10 height 10
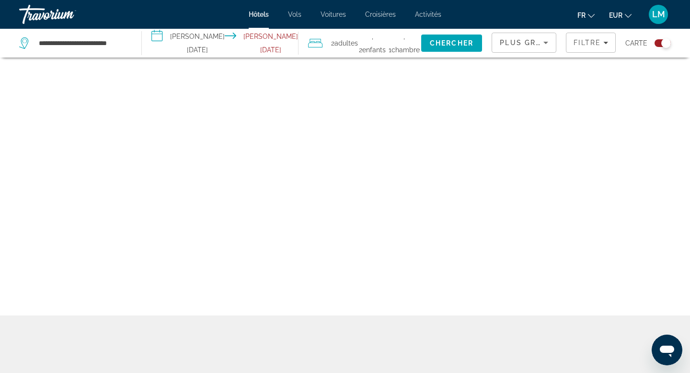
scroll to position [58, 0]
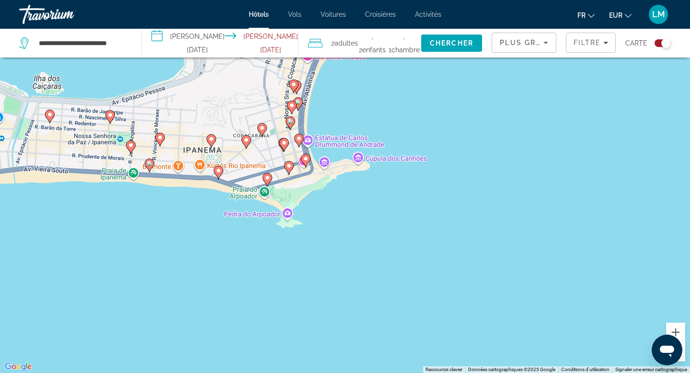
drag, startPoint x: 197, startPoint y: 198, endPoint x: 302, endPoint y: 248, distance: 116.2
click at [302, 248] on div "Pour activer le glissement avec le clavier, appuyez sur Alt+Entrée. Une fois ce…" at bounding box center [345, 186] width 690 height 373
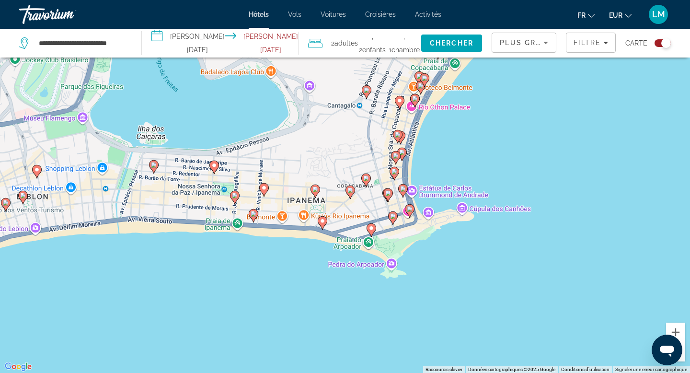
drag, startPoint x: 195, startPoint y: 192, endPoint x: 318, endPoint y: 237, distance: 131.8
click at [258, 222] on g "Main content" at bounding box center [254, 215] width 10 height 13
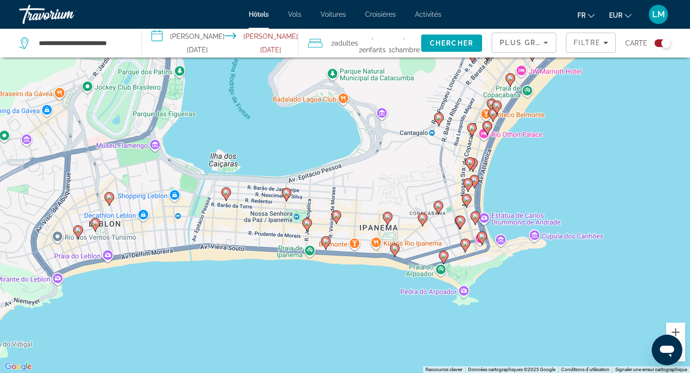
click at [95, 223] on image "Main content" at bounding box center [96, 223] width 6 height 6
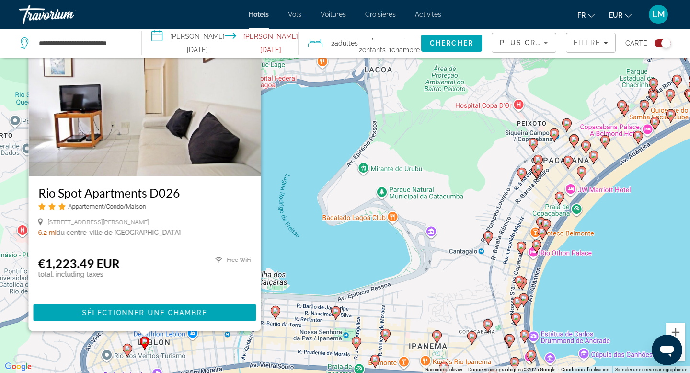
click at [126, 350] on image "Main content" at bounding box center [128, 349] width 6 height 6
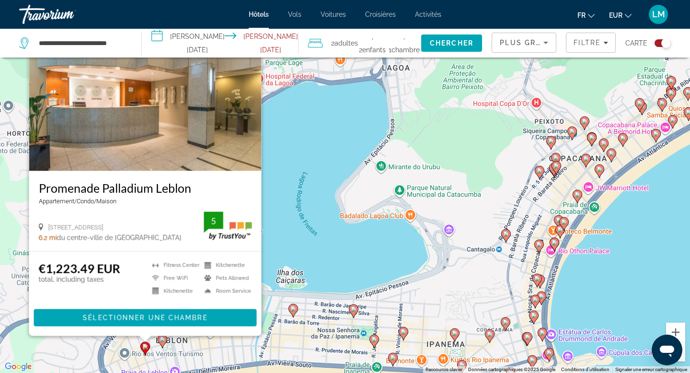
click at [217, 356] on div "Pour activer le glissement avec le clavier, appuyez sur Alt+Entrée. Une fois ce…" at bounding box center [345, 186] width 690 height 373
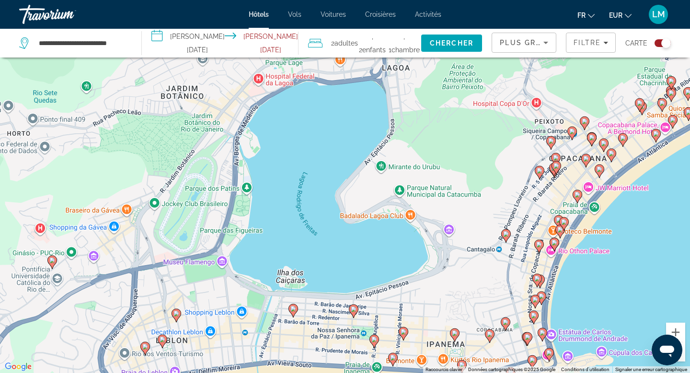
click at [178, 315] on image "Main content" at bounding box center [177, 314] width 6 height 6
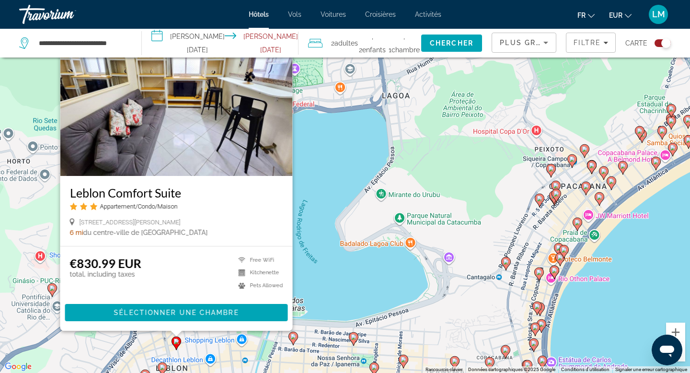
click at [296, 339] on image "Main content" at bounding box center [294, 337] width 6 height 6
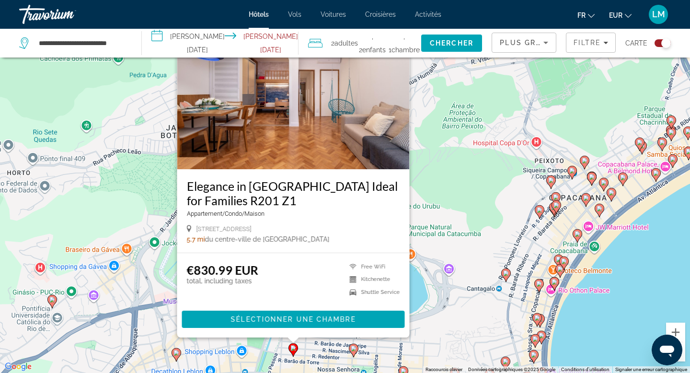
click at [353, 351] on image "Main content" at bounding box center [354, 349] width 6 height 6
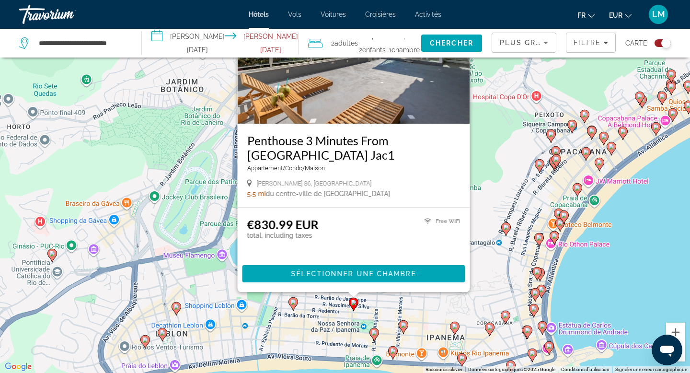
drag, startPoint x: 441, startPoint y: 361, endPoint x: 443, endPoint y: 286, distance: 74.8
click at [443, 286] on div "Pour activer le glissement avec le clavier, appuyez sur Alt+Entrée. Une fois ce…" at bounding box center [345, 186] width 690 height 373
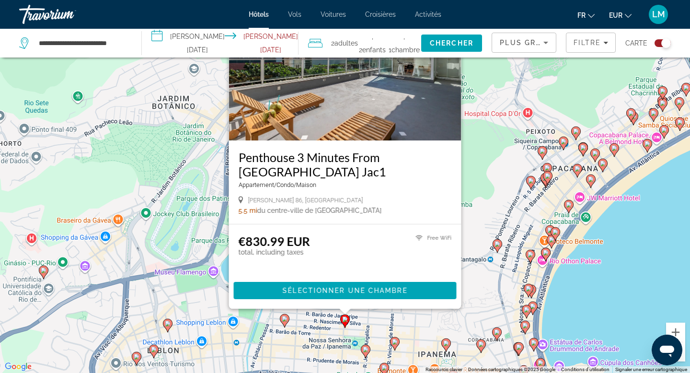
drag, startPoint x: 342, startPoint y: 306, endPoint x: 331, endPoint y: 356, distance: 50.5
click at [331, 356] on div "Pour activer le glissement avec le clavier, appuyez sur Alt+Entrée. Une fois ce…" at bounding box center [345, 186] width 690 height 373
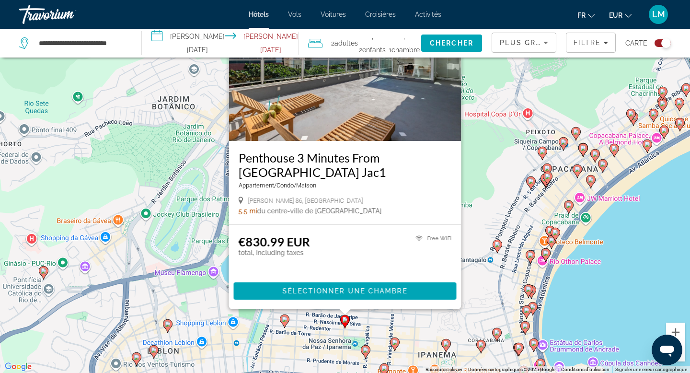
click at [354, 109] on img "Main content" at bounding box center [345, 64] width 233 height 153
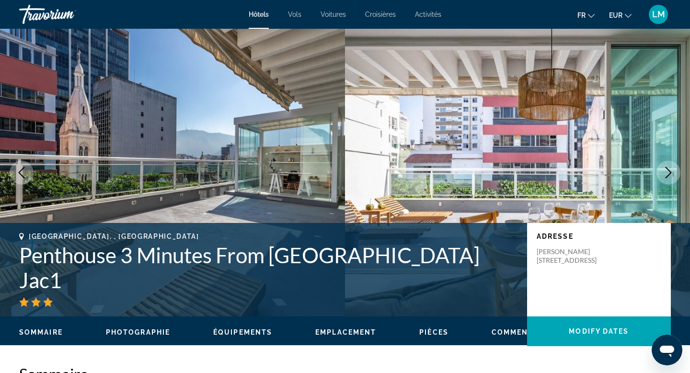
click at [263, 192] on img "Main content" at bounding box center [172, 173] width 345 height 288
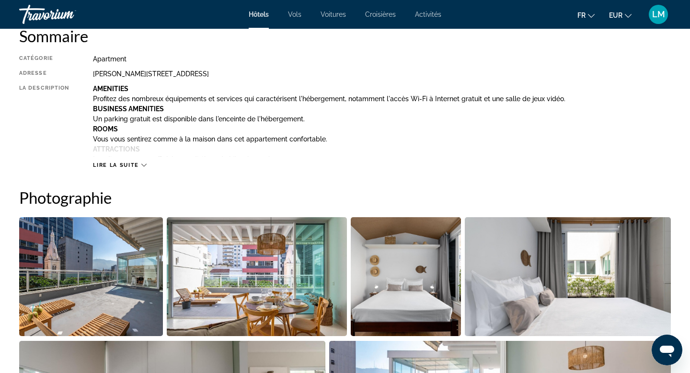
scroll to position [415, 0]
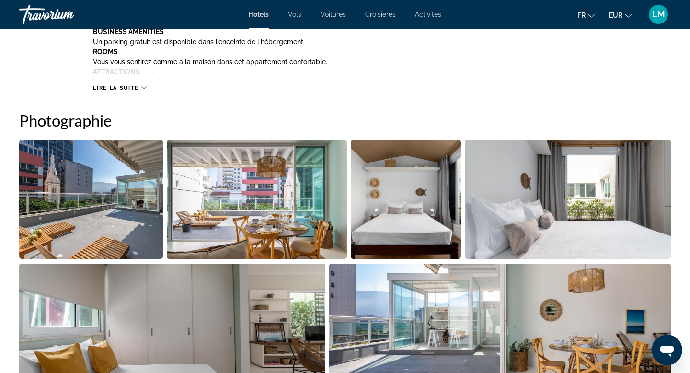
click at [110, 194] on img "Open full-screen image slider" at bounding box center [91, 199] width 144 height 119
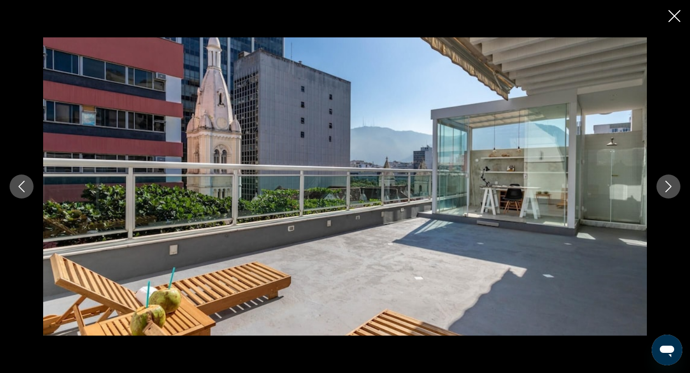
click at [659, 190] on button "Next image" at bounding box center [669, 187] width 24 height 24
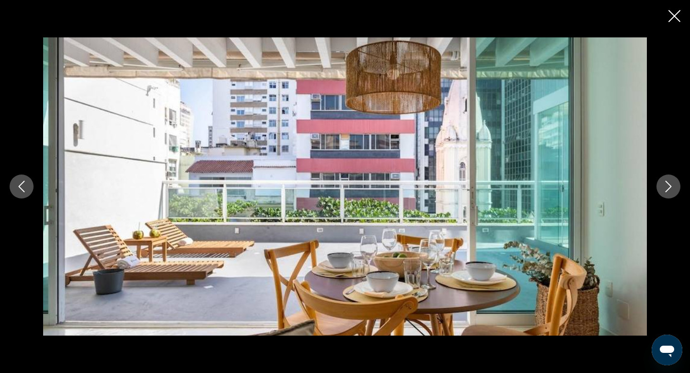
click at [659, 190] on button "Next image" at bounding box center [669, 187] width 24 height 24
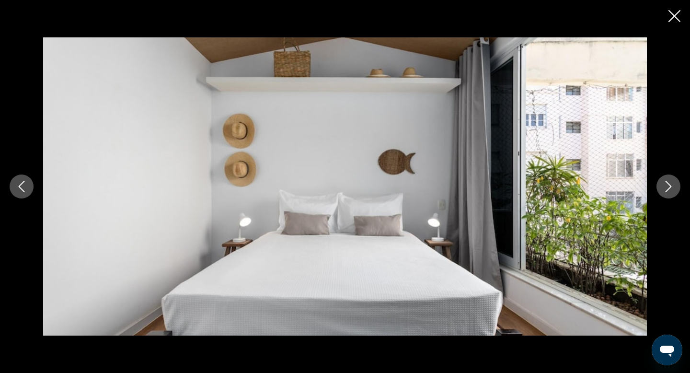
click at [659, 190] on button "Next image" at bounding box center [669, 187] width 24 height 24
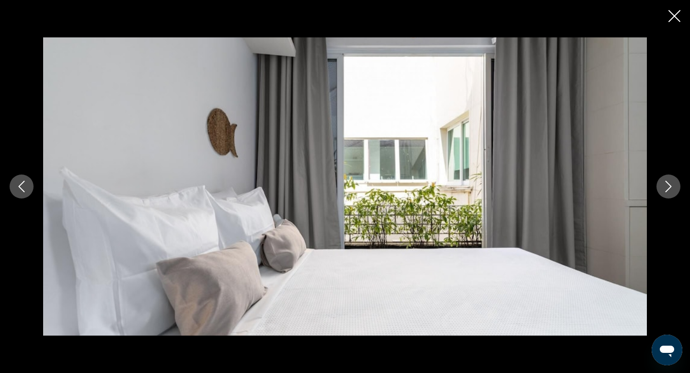
click at [659, 190] on button "Next image" at bounding box center [669, 187] width 24 height 24
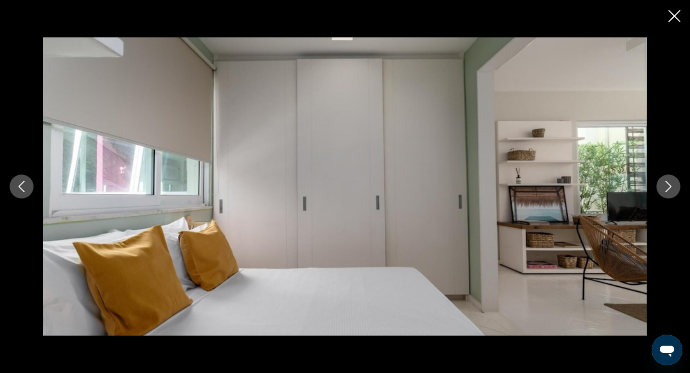
click at [659, 190] on button "Next image" at bounding box center [669, 187] width 24 height 24
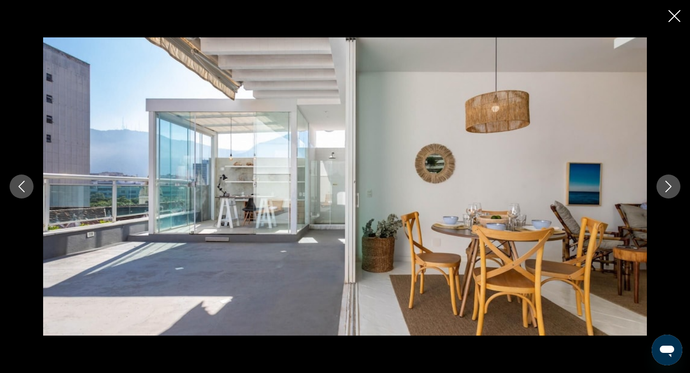
click at [659, 190] on button "Next image" at bounding box center [669, 187] width 24 height 24
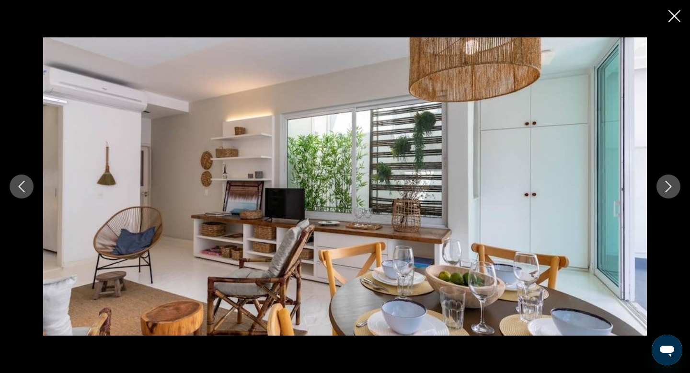
click at [659, 190] on button "Next image" at bounding box center [669, 187] width 24 height 24
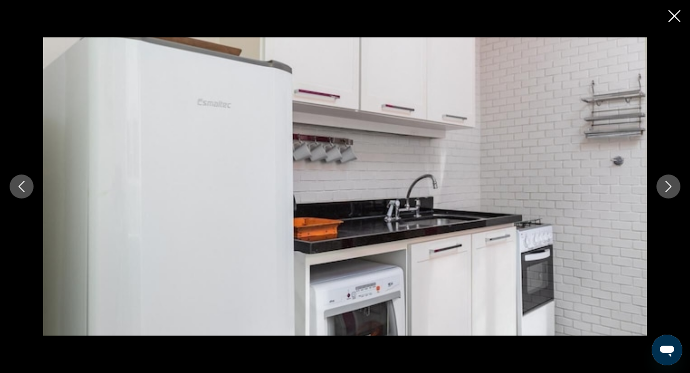
click at [659, 190] on button "Next image" at bounding box center [669, 187] width 24 height 24
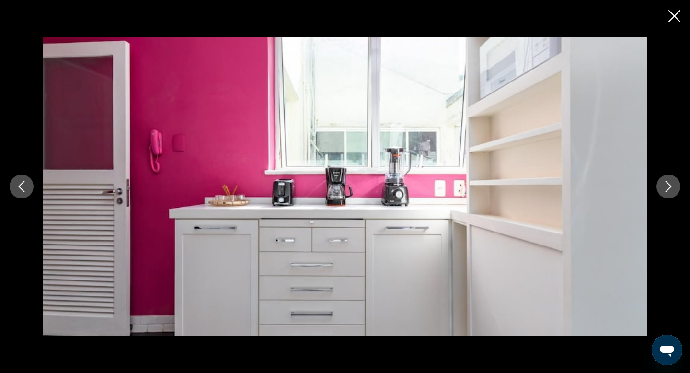
click at [659, 190] on button "Next image" at bounding box center [669, 187] width 24 height 24
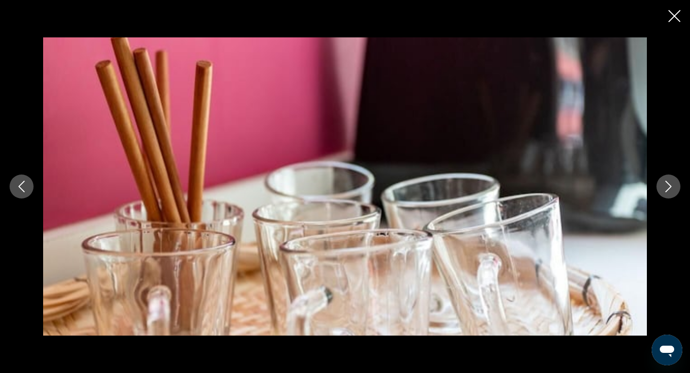
click at [659, 190] on button "Next image" at bounding box center [669, 187] width 24 height 24
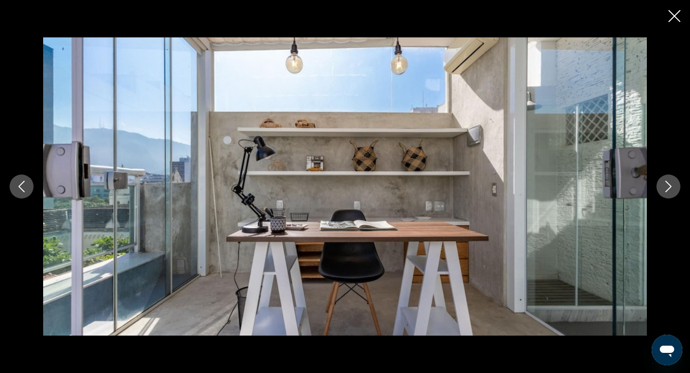
click at [659, 190] on button "Next image" at bounding box center [669, 187] width 24 height 24
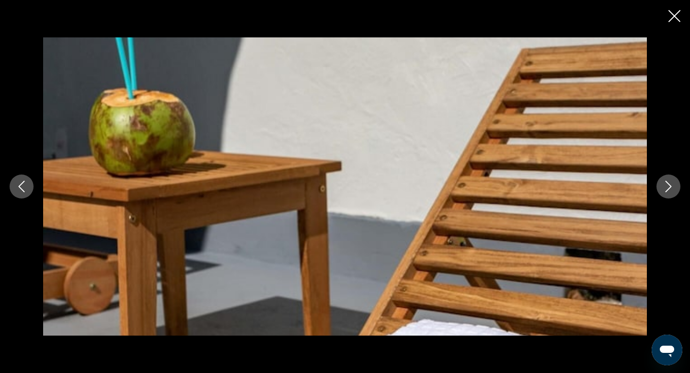
click at [659, 190] on button "Next image" at bounding box center [669, 187] width 24 height 24
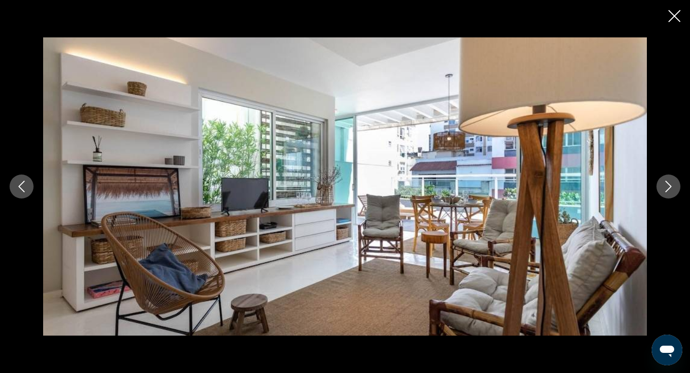
click at [659, 190] on button "Next image" at bounding box center [669, 187] width 24 height 24
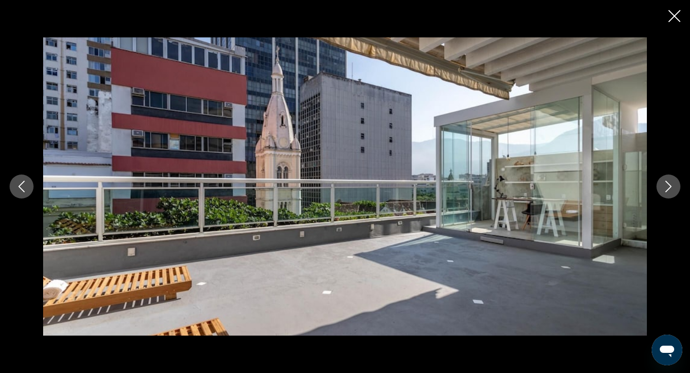
click at [661, 191] on button "Next image" at bounding box center [669, 187] width 24 height 24
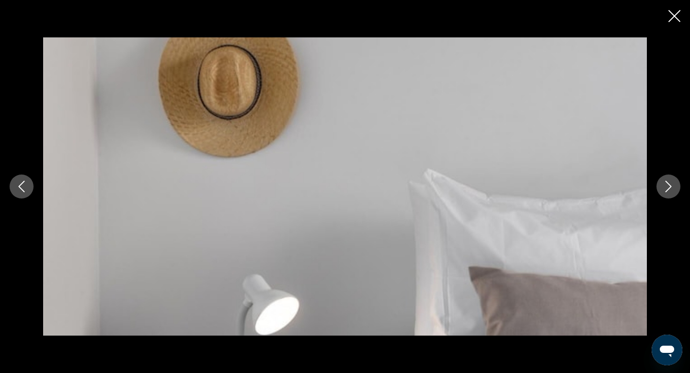
click at [661, 191] on button "Next image" at bounding box center [669, 187] width 24 height 24
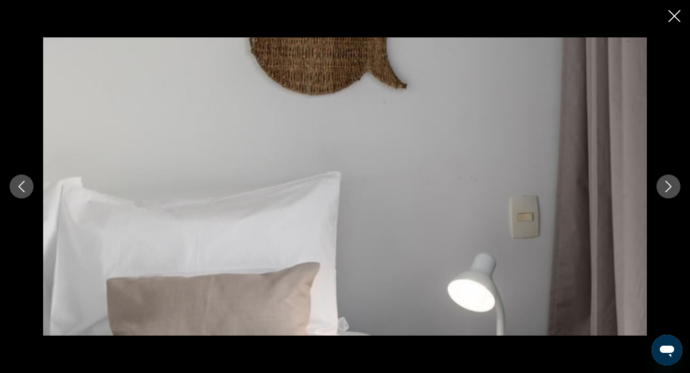
click at [678, 13] on icon "Close slideshow" at bounding box center [675, 16] width 12 height 12
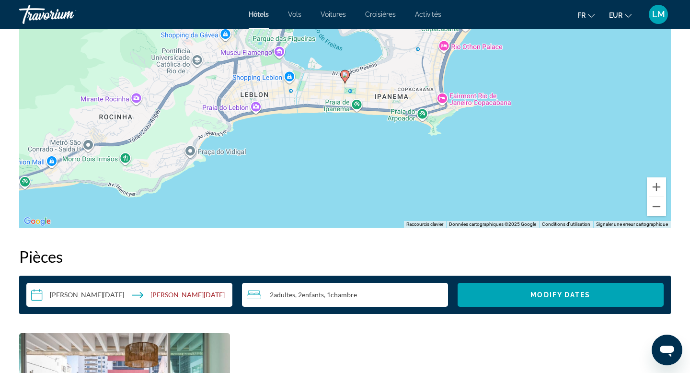
scroll to position [941, 0]
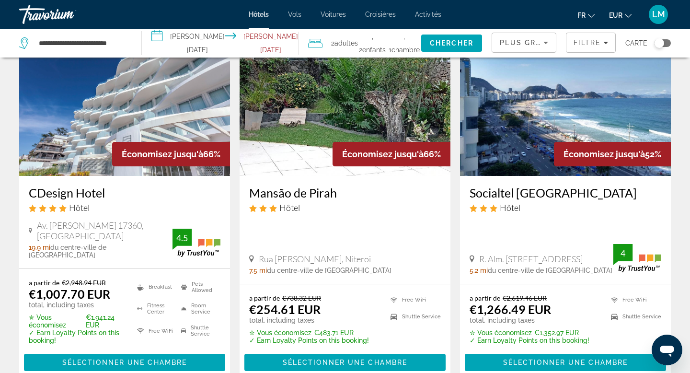
scroll to position [117, 0]
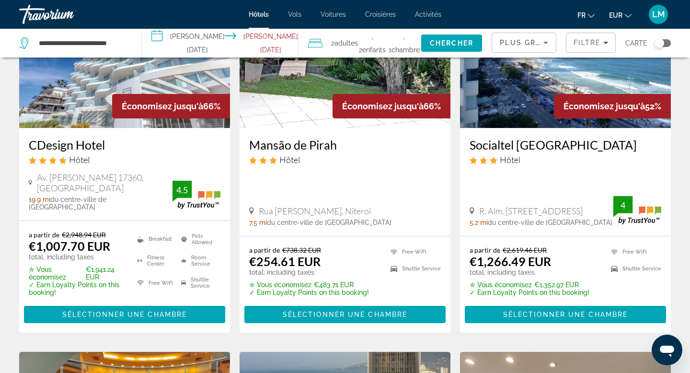
click at [668, 44] on div "Toggle map" at bounding box center [663, 43] width 16 height 8
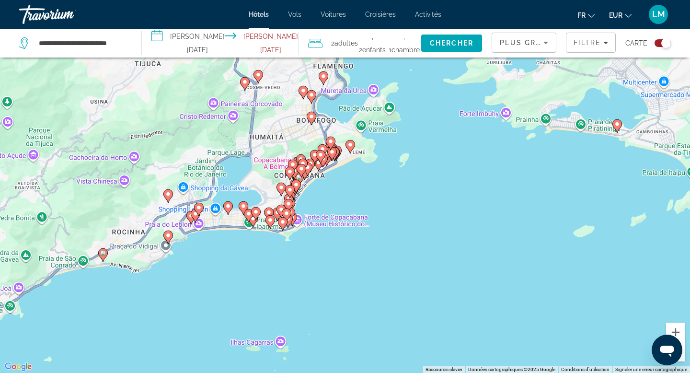
drag, startPoint x: 436, startPoint y: 124, endPoint x: 339, endPoint y: 305, distance: 205.3
click at [339, 305] on div "Pour activer le glissement avec le clavier, appuyez sur Alt+Entrée. Une fois ce…" at bounding box center [345, 186] width 690 height 373
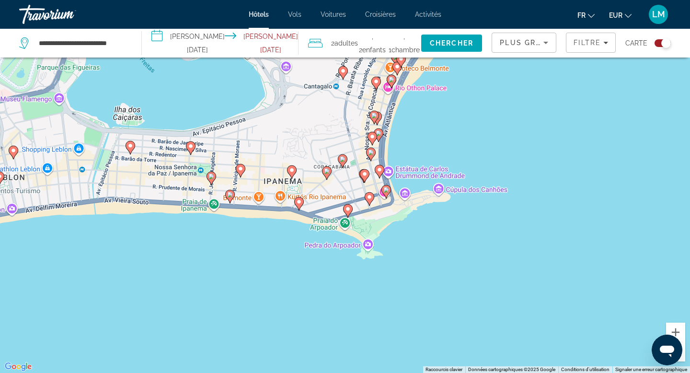
drag, startPoint x: 302, startPoint y: 188, endPoint x: 299, endPoint y: 259, distance: 70.5
click at [299, 259] on div "Pour activer le glissement avec le clavier, appuyez sur Alt+Entrée. Une fois ce…" at bounding box center [345, 186] width 690 height 373
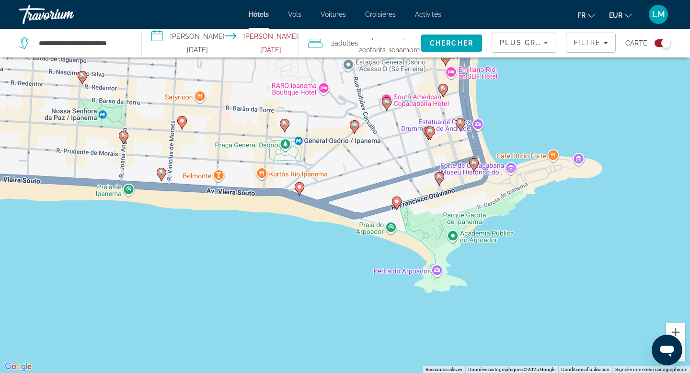
click at [303, 189] on icon "Main content" at bounding box center [299, 189] width 9 height 12
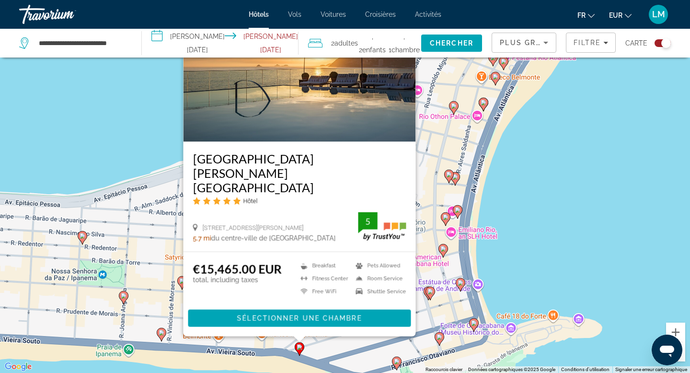
click at [164, 331] on icon "Main content" at bounding box center [161, 334] width 9 height 12
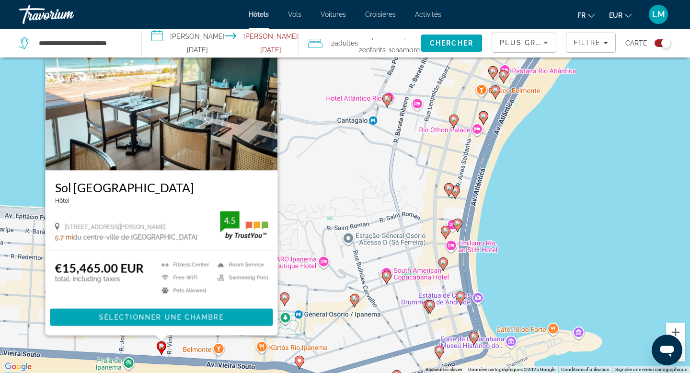
click at [289, 300] on gmp-advanced-marker "Main content" at bounding box center [285, 299] width 10 height 14
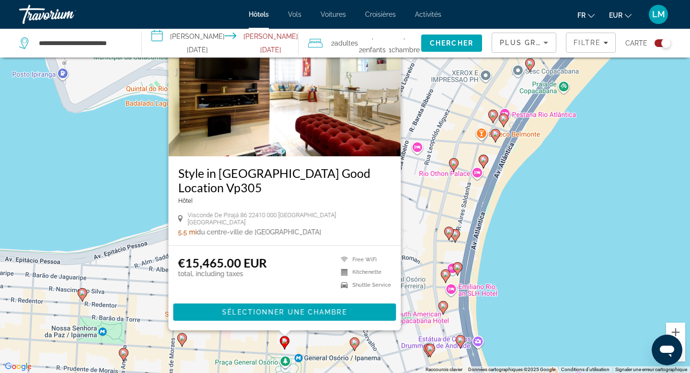
click at [179, 340] on image "Main content" at bounding box center [182, 338] width 6 height 6
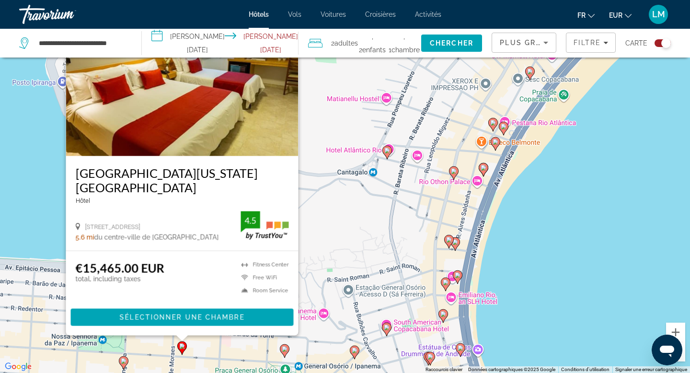
click at [120, 362] on icon "Main content" at bounding box center [123, 363] width 9 height 12
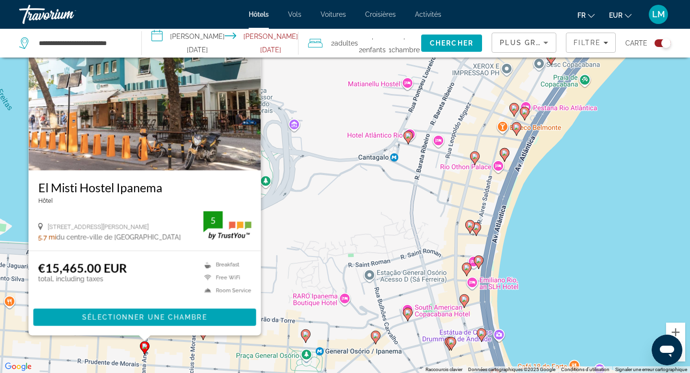
click at [377, 335] on image "Main content" at bounding box center [376, 336] width 6 height 6
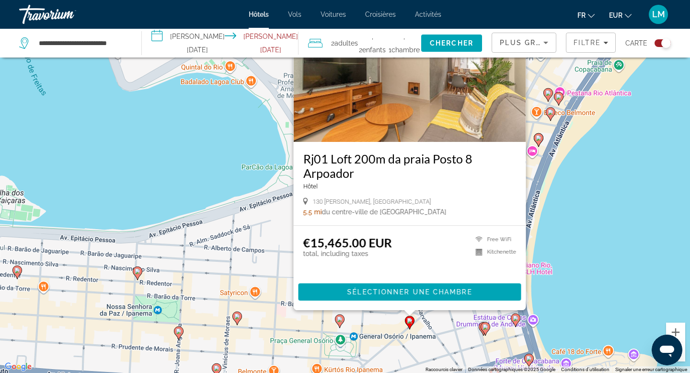
drag, startPoint x: 221, startPoint y: 309, endPoint x: 284, endPoint y: 259, distance: 80.7
click at [284, 259] on div "Pour activer le glissement avec le clavier, appuyez sur Alt+Entrée. Une fois ce…" at bounding box center [345, 186] width 690 height 373
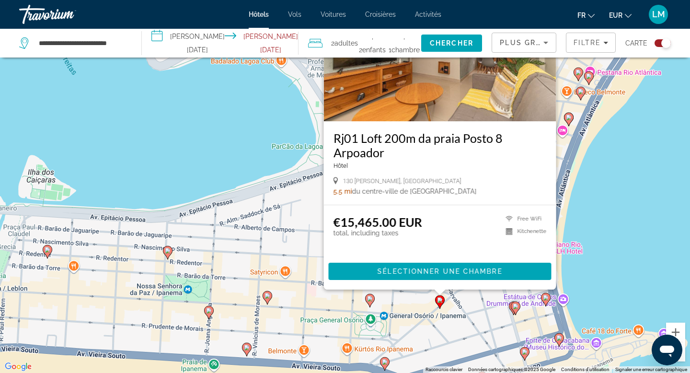
click at [169, 254] on icon "Main content" at bounding box center [167, 252] width 9 height 12
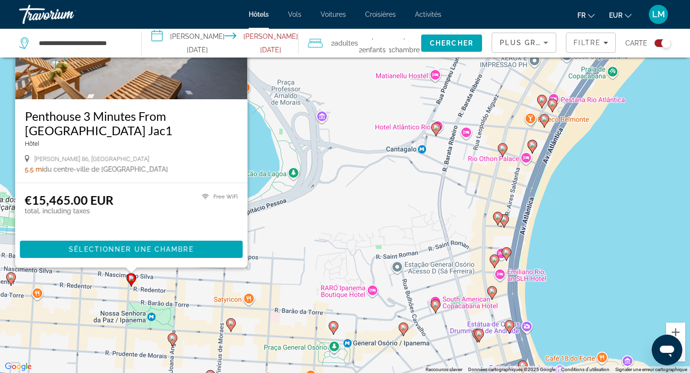
drag, startPoint x: 302, startPoint y: 320, endPoint x: 265, endPoint y: 248, distance: 80.6
click at [265, 248] on div "Pour activer le glissement avec le clavier, appuyez sur Alt+Entrée. Une fois ce…" at bounding box center [345, 186] width 690 height 373
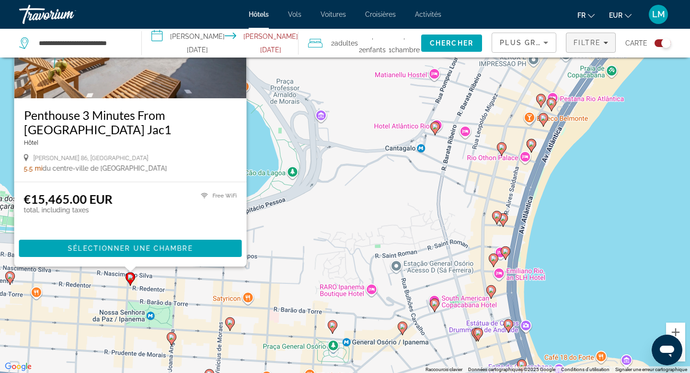
click at [598, 41] on span "Filtre" at bounding box center [587, 43] width 27 height 8
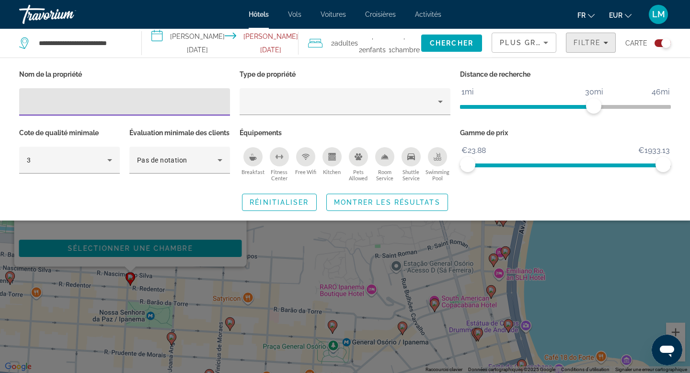
click at [598, 41] on span "Filtre" at bounding box center [587, 43] width 27 height 8
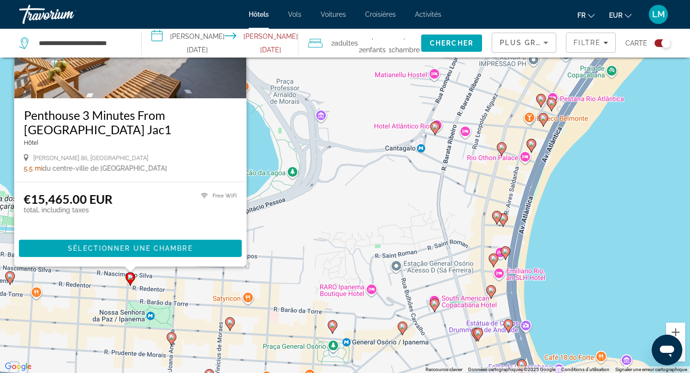
click at [359, 256] on div "Pour activer le glissement avec le clavier, appuyez sur Alt+Entrée. Une fois ce…" at bounding box center [345, 186] width 690 height 373
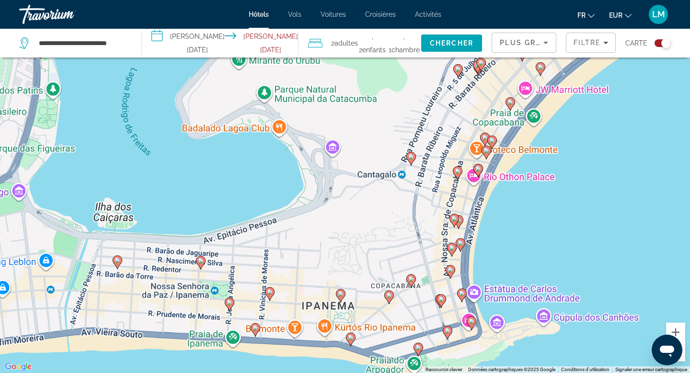
drag, startPoint x: 359, startPoint y: 253, endPoint x: 364, endPoint y: 198, distance: 55.9
click at [364, 201] on div "Pour activer le glissement avec le clavier, appuyez sur Alt+Entrée. Une fois ce…" at bounding box center [345, 186] width 690 height 373
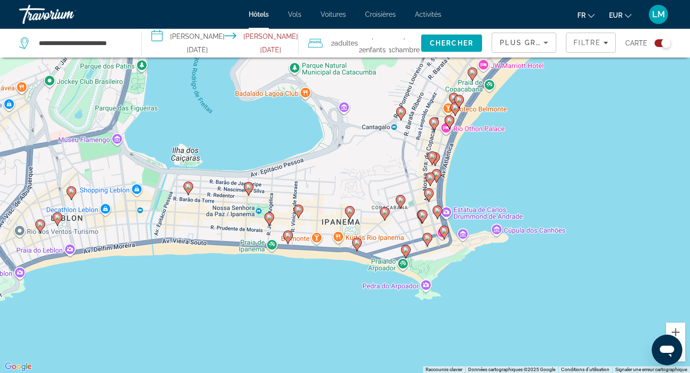
click at [356, 243] on image "Main content" at bounding box center [357, 243] width 6 height 6
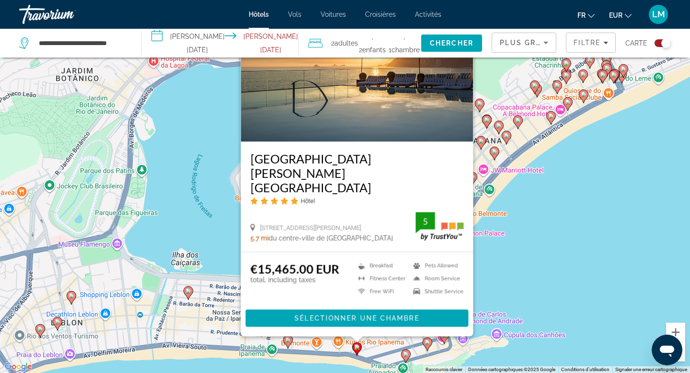
click at [359, 142] on img "Main content" at bounding box center [357, 64] width 233 height 153
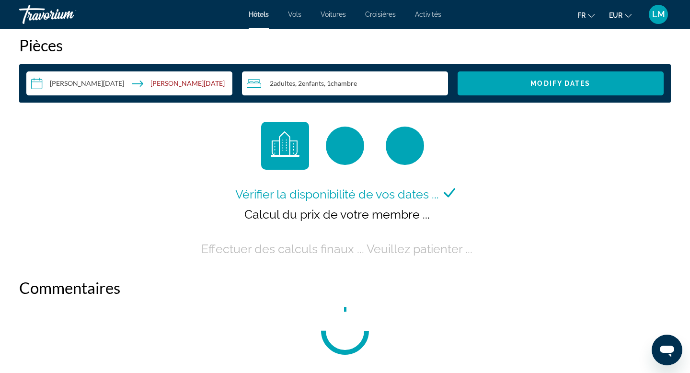
scroll to position [1204, 0]
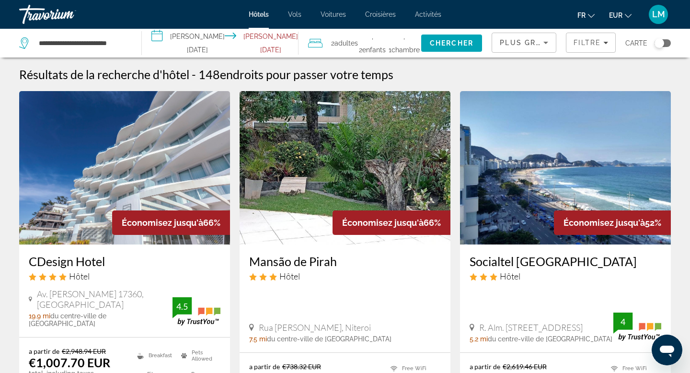
click at [536, 46] on span "Plus grandes économies" at bounding box center [557, 43] width 115 height 8
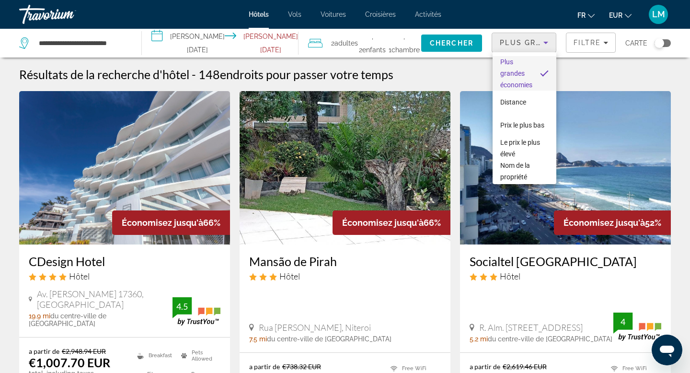
click at [536, 46] on div at bounding box center [345, 186] width 690 height 373
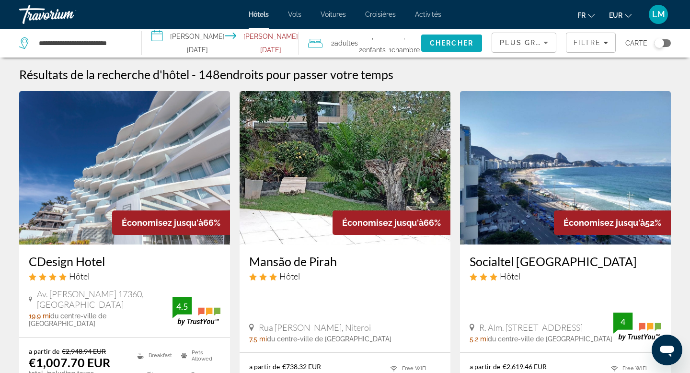
click at [467, 51] on span "Search" at bounding box center [451, 43] width 61 height 23
click at [576, 47] on span "Filters" at bounding box center [591, 42] width 49 height 23
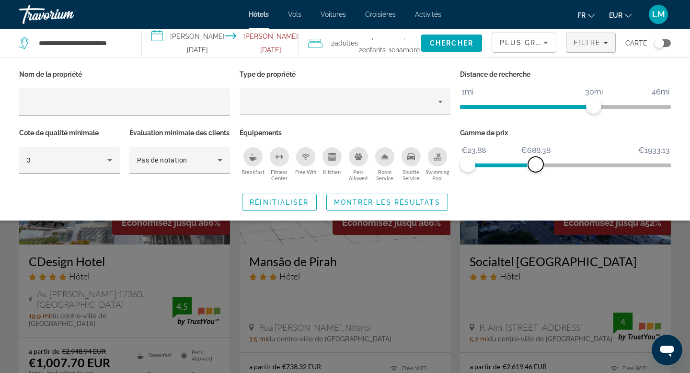
drag, startPoint x: 668, startPoint y: 165, endPoint x: 537, endPoint y: 170, distance: 131.5
click at [537, 170] on span "ngx-slider-max" at bounding box center [535, 164] width 15 height 15
drag, startPoint x: 538, startPoint y: 164, endPoint x: 690, endPoint y: 242, distance: 170.0
click at [690, 58] on app-hotels-search-filters "Plus grandes économies Filtre Carte Nom de la propriété Type de propriété Dista…" at bounding box center [591, 43] width 198 height 29
click at [251, 16] on span "Hôtels" at bounding box center [259, 15] width 20 height 8
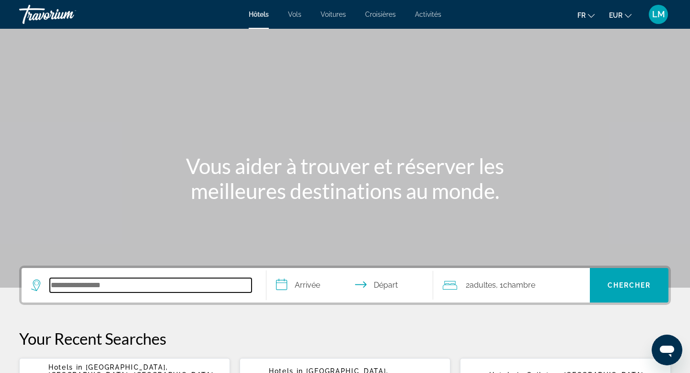
click at [130, 288] on input "Search hotel destination" at bounding box center [151, 285] width 202 height 14
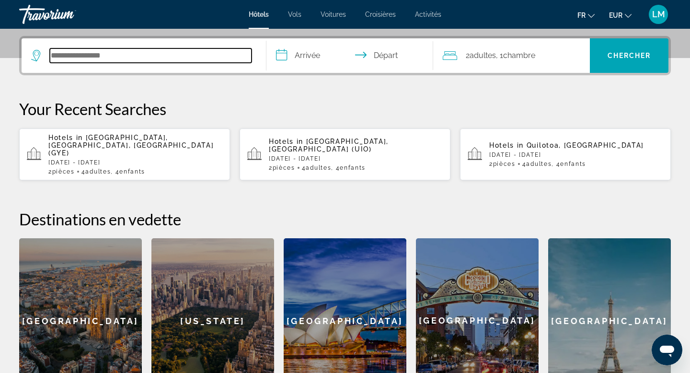
scroll to position [234, 0]
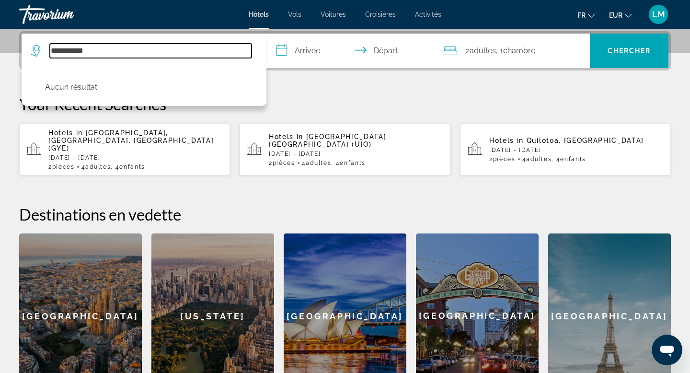
click at [66, 48] on input "**********" at bounding box center [151, 51] width 202 height 14
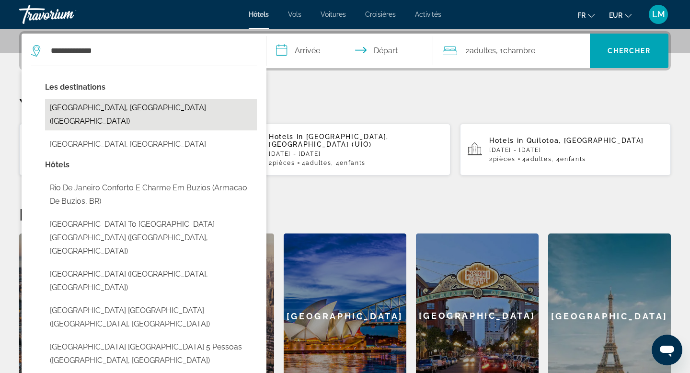
click at [92, 114] on button "[GEOGRAPHIC_DATA], [GEOGRAPHIC_DATA] ([GEOGRAPHIC_DATA])" at bounding box center [151, 115] width 212 height 32
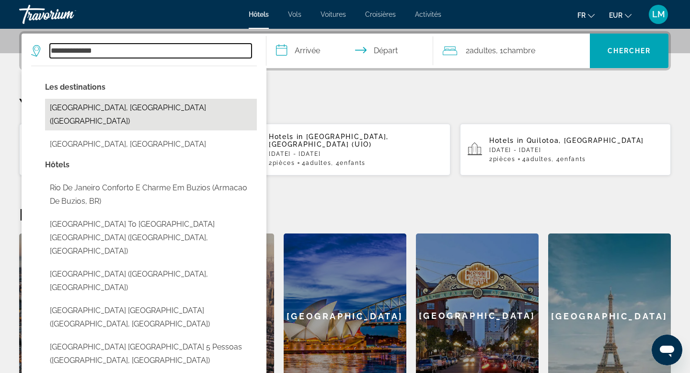
type input "**********"
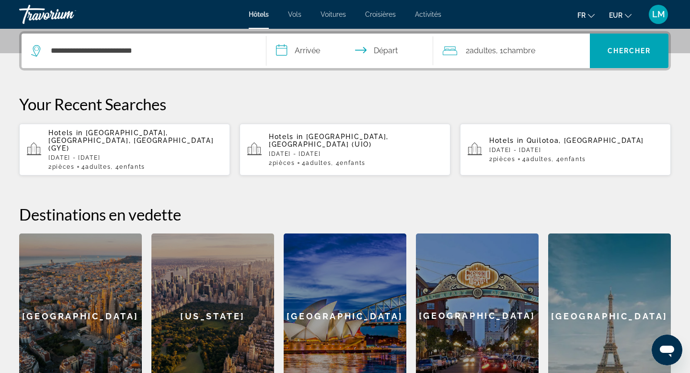
click at [307, 28] on mat-toolbar "Hôtels Vols Voitures Croisières Activités Hôtels Vols Voitures Croisières Activ…" at bounding box center [345, 14] width 690 height 29
click at [308, 45] on input "**********" at bounding box center [352, 52] width 171 height 37
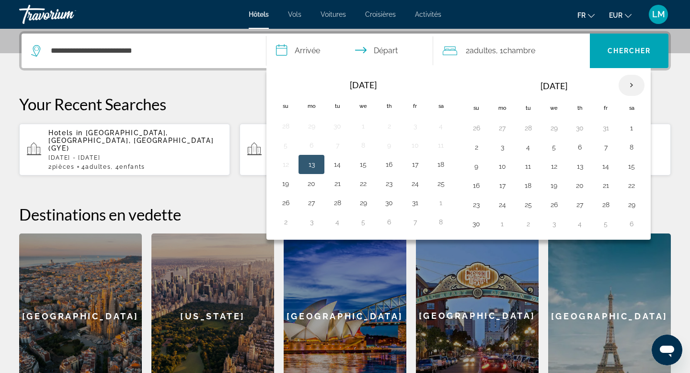
click at [635, 84] on th "Next month" at bounding box center [632, 85] width 26 height 21
click at [369, 143] on button "7" at bounding box center [363, 146] width 15 height 13
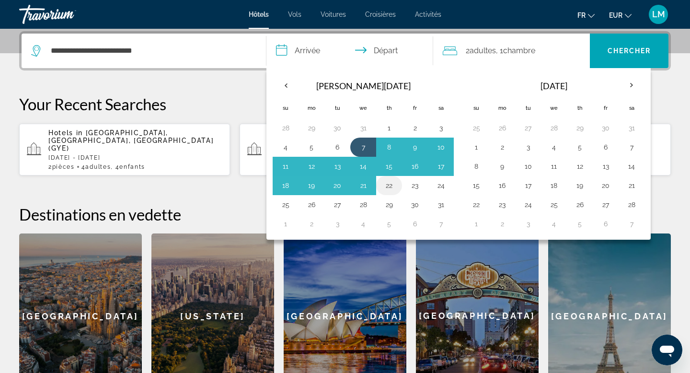
click at [390, 176] on td "22" at bounding box center [389, 185] width 26 height 19
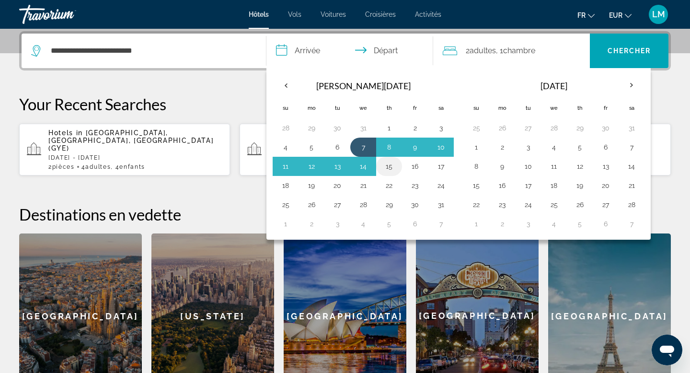
click at [391, 168] on button "15" at bounding box center [389, 166] width 15 height 13
type input "**********"
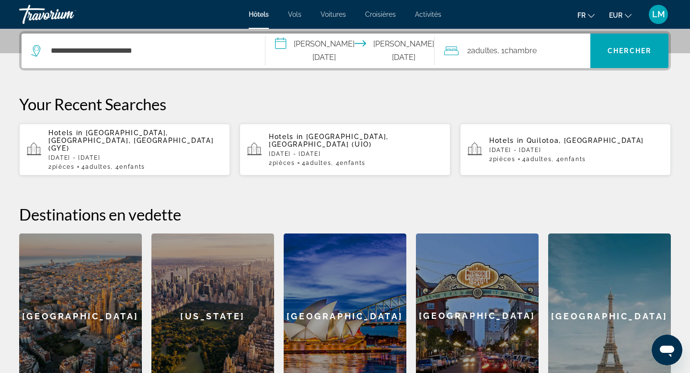
click at [552, 56] on div "2 Adulte Adultes , 1 Chambre pièces" at bounding box center [517, 50] width 147 height 13
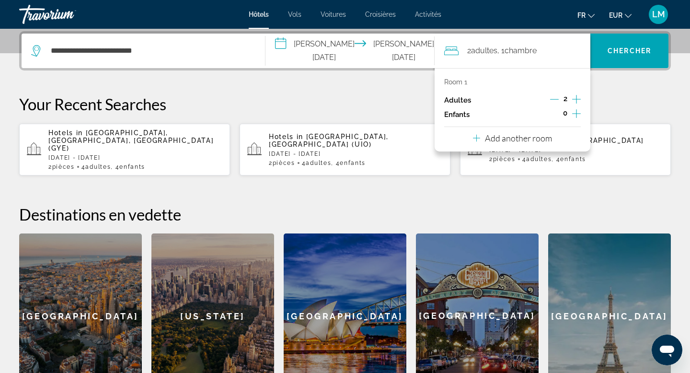
click at [574, 114] on icon "Increment children" at bounding box center [576, 114] width 9 height 12
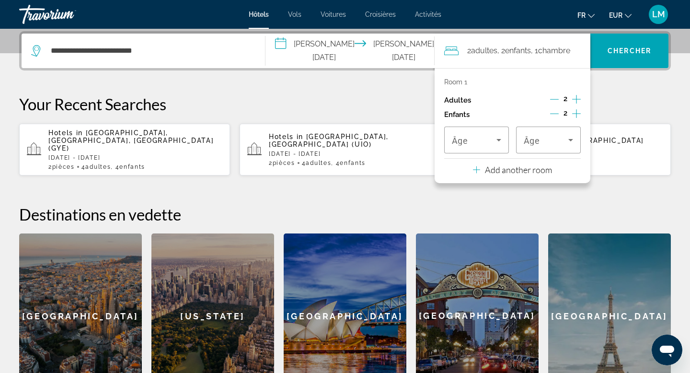
click at [510, 134] on div "Âge Âge" at bounding box center [512, 140] width 137 height 27
click at [501, 134] on icon "Travelers: 2 adults, 2 children" at bounding box center [499, 140] width 12 height 12
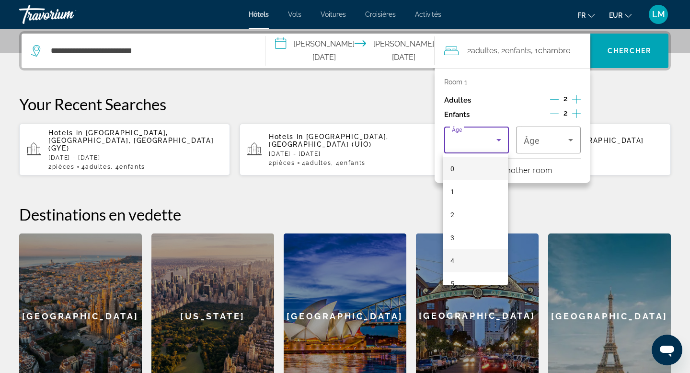
click at [457, 253] on mat-option "4" at bounding box center [475, 260] width 65 height 23
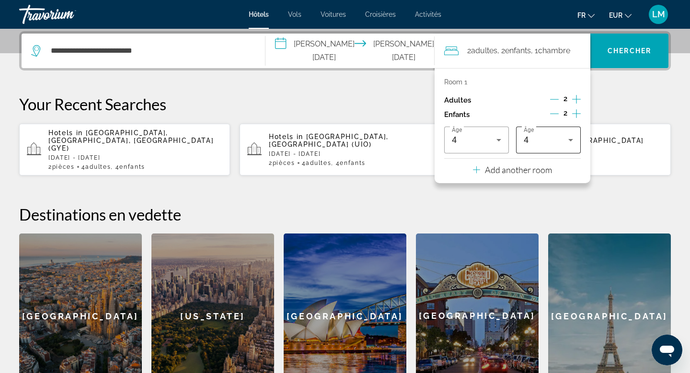
click at [559, 146] on div "4" at bounding box center [548, 140] width 49 height 27
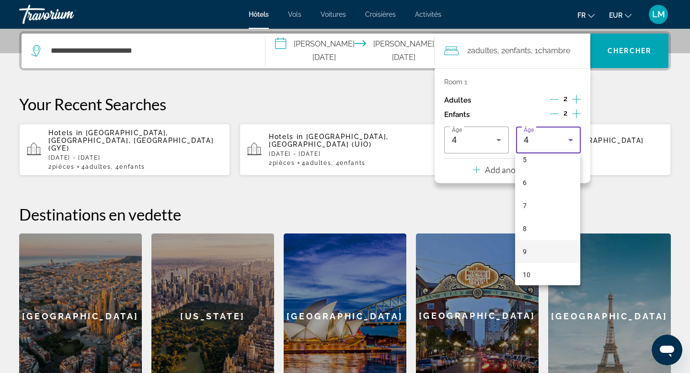
scroll to position [125, 0]
click at [523, 278] on span "10" at bounding box center [527, 275] width 8 height 12
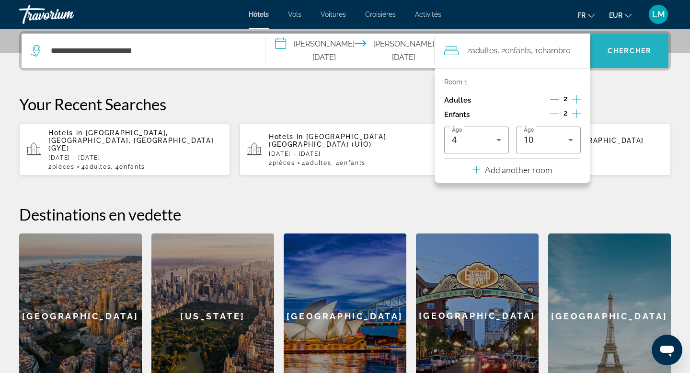
click at [634, 46] on span "Search" at bounding box center [630, 50] width 78 height 23
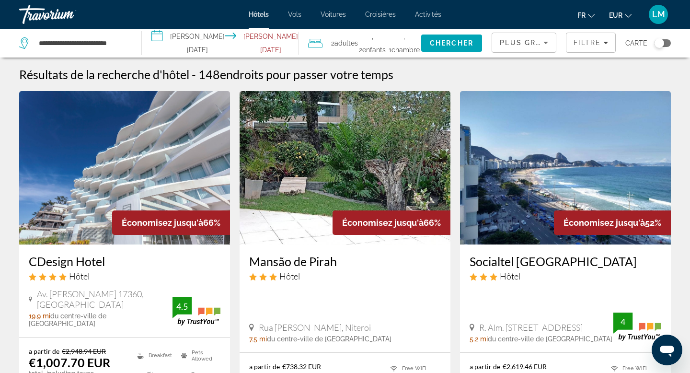
click at [665, 41] on div "Toggle map" at bounding box center [663, 43] width 16 height 8
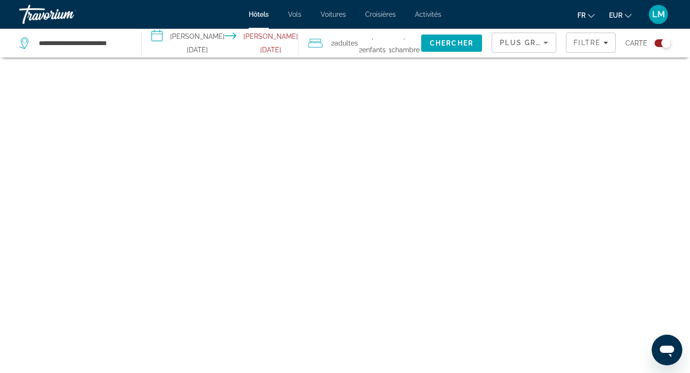
scroll to position [58, 0]
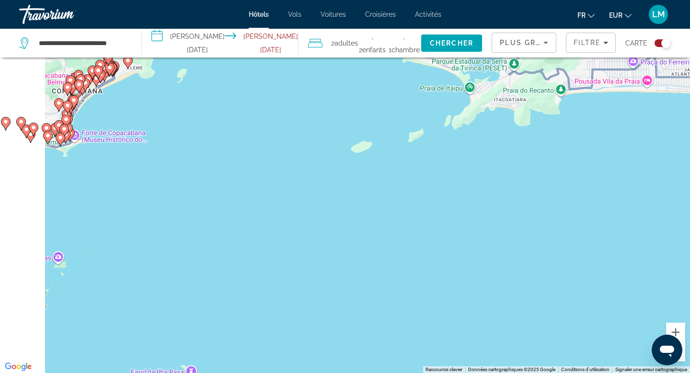
drag, startPoint x: 190, startPoint y: 278, endPoint x: 399, endPoint y: 292, distance: 209.5
click at [399, 292] on div "Pour activer le glissement avec le clavier, appuyez sur Alt+Entrée. Une fois ce…" at bounding box center [345, 186] width 690 height 373
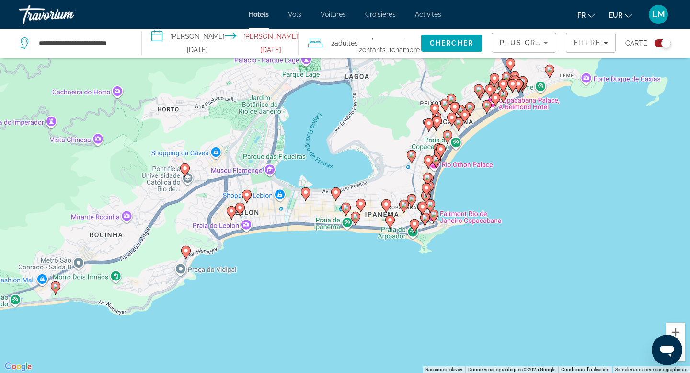
drag, startPoint x: 389, startPoint y: 220, endPoint x: 312, endPoint y: 323, distance: 129.1
click at [312, 323] on div "Pour activer le glissement avec le clavier, appuyez sur Alt+Entrée. Une fois ce…" at bounding box center [345, 186] width 690 height 373
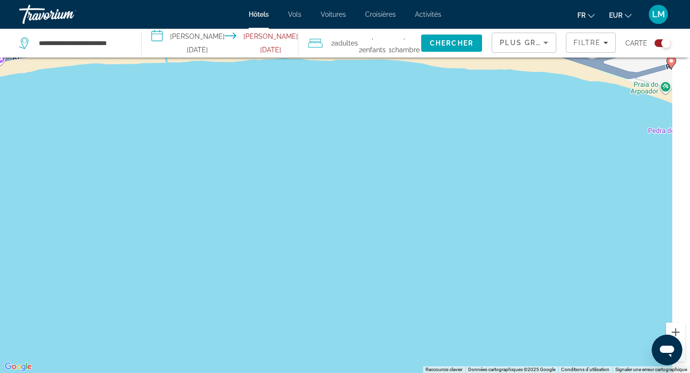
drag, startPoint x: 375, startPoint y: 202, endPoint x: 331, endPoint y: 373, distance: 176.4
click at [331, 373] on div "Pour activer le glissement avec le clavier, appuyez sur Alt+Entrée. Une fois ce…" at bounding box center [345, 186] width 690 height 373
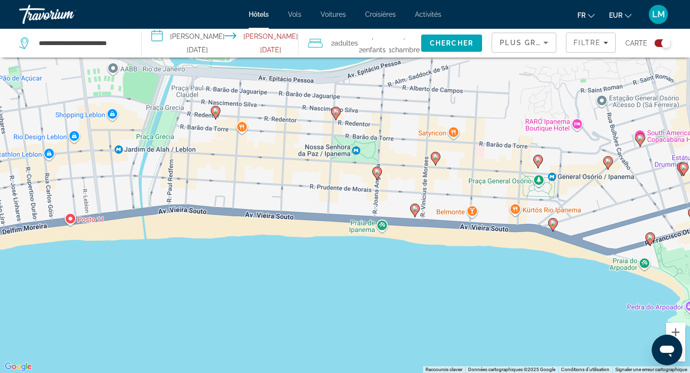
drag, startPoint x: 371, startPoint y: 327, endPoint x: 369, endPoint y: 373, distance: 45.1
click at [369, 373] on div "Pour activer le glissement avec le clavier, appuyez sur Alt+Entrée. Une fois ce…" at bounding box center [345, 186] width 690 height 373
click at [217, 115] on icon "Main content" at bounding box center [216, 112] width 10 height 13
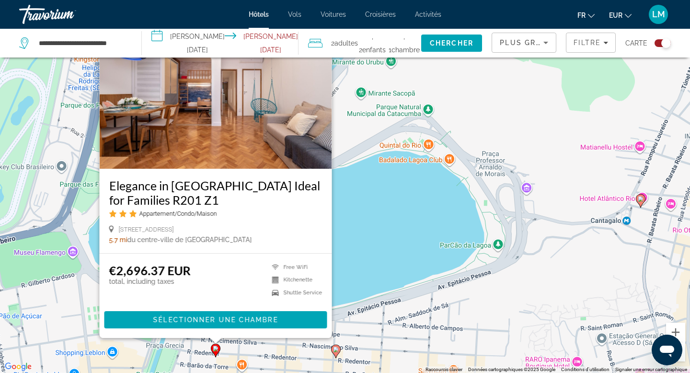
click at [338, 353] on icon "Main content" at bounding box center [336, 351] width 9 height 12
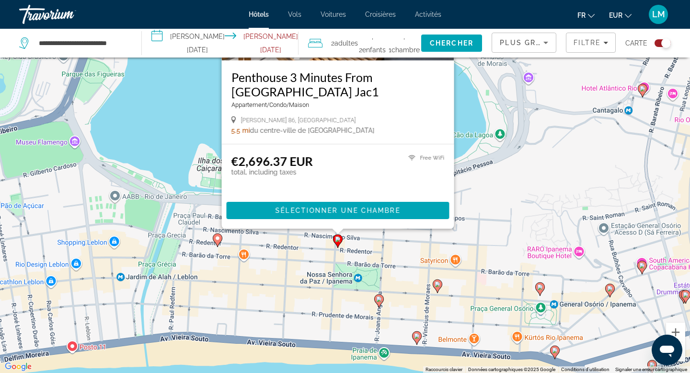
drag, startPoint x: 477, startPoint y: 341, endPoint x: 478, endPoint y: 221, distance: 120.3
click at [478, 221] on div "Pour activer le glissement avec le clavier, appuyez sur Alt+Entrée. Une fois ce…" at bounding box center [345, 186] width 690 height 373
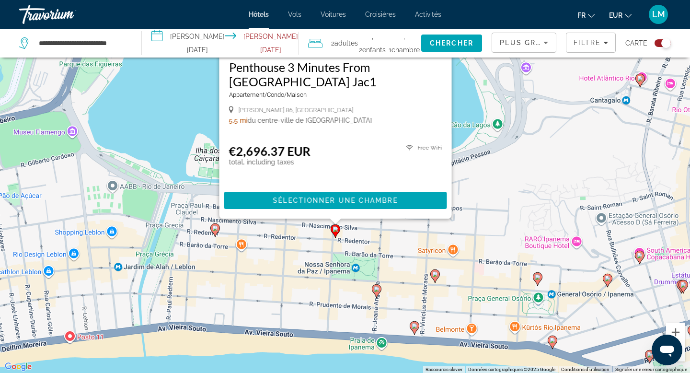
click at [379, 292] on image "Main content" at bounding box center [377, 289] width 6 height 6
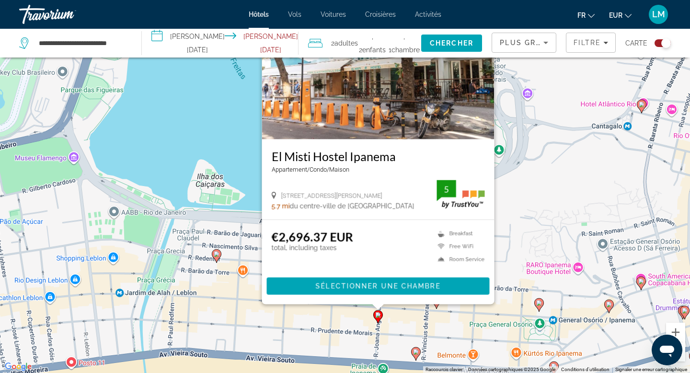
drag, startPoint x: 400, startPoint y: 355, endPoint x: 402, endPoint y: 300, distance: 55.6
click at [402, 300] on div "Pour activer le glissement avec le clavier, appuyez sur Alt+Entrée. Une fois ce…" at bounding box center [345, 186] width 690 height 373
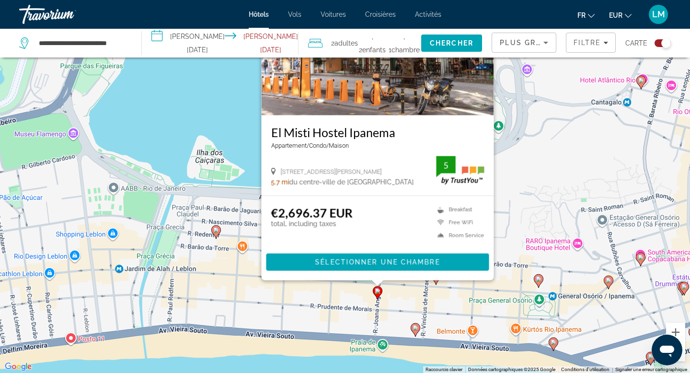
click at [412, 335] on gmp-advanced-marker "Main content" at bounding box center [416, 330] width 10 height 14
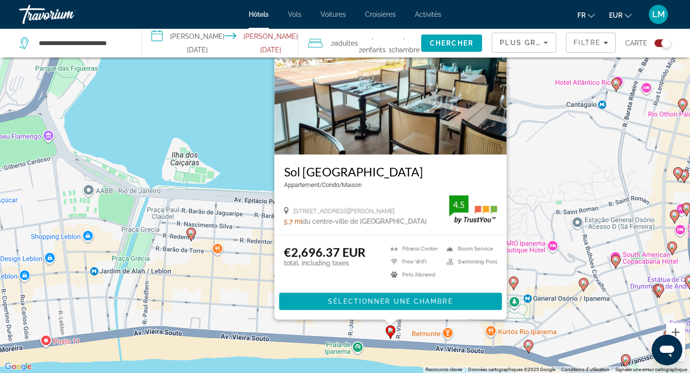
drag, startPoint x: 505, startPoint y: 348, endPoint x: 479, endPoint y: 327, distance: 33.0
click at [479, 327] on div "Pour activer le glissement avec le clavier, appuyez sur Alt+Entrée. Une fois ce…" at bounding box center [345, 186] width 690 height 373
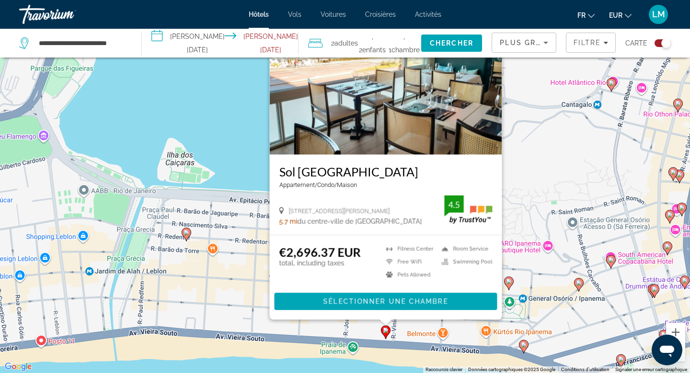
click at [523, 345] on image "Main content" at bounding box center [524, 345] width 6 height 6
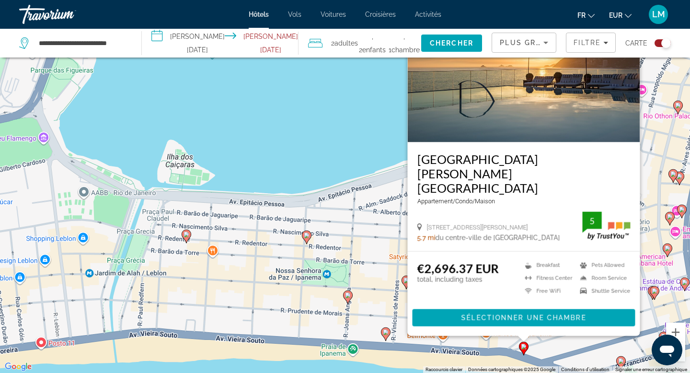
click at [391, 312] on div "Pour activer le glissement avec le clavier, appuyez sur Alt+Entrée. Une fois ce…" at bounding box center [345, 186] width 690 height 373
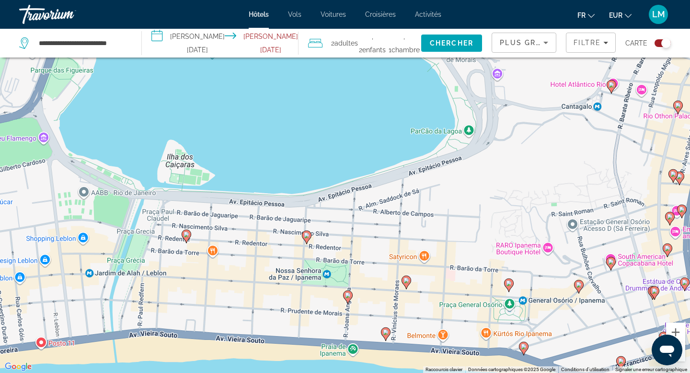
click at [345, 297] on image "Main content" at bounding box center [348, 295] width 6 height 6
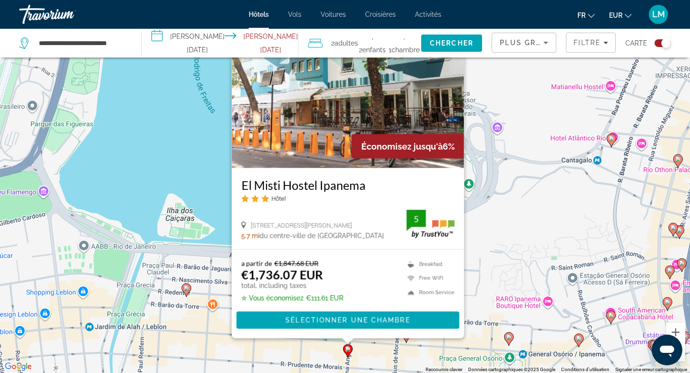
click at [525, 274] on div "Pour activer le glissement avec le clavier, appuyez sur Alt+Entrée. Une fois ce…" at bounding box center [345, 186] width 690 height 373
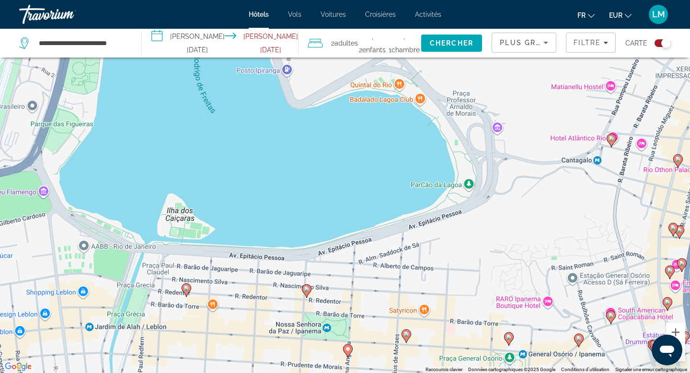
click at [407, 337] on image "Main content" at bounding box center [407, 334] width 6 height 6
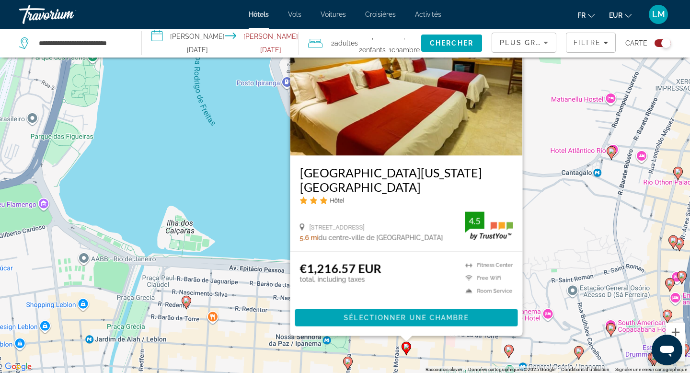
click at [469, 112] on img "Main content" at bounding box center [407, 78] width 233 height 153
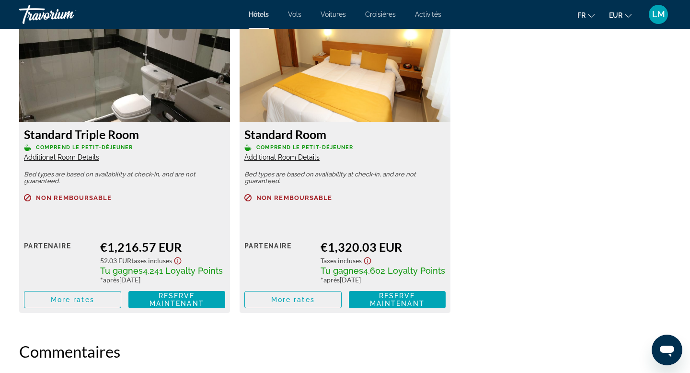
scroll to position [1364, 0]
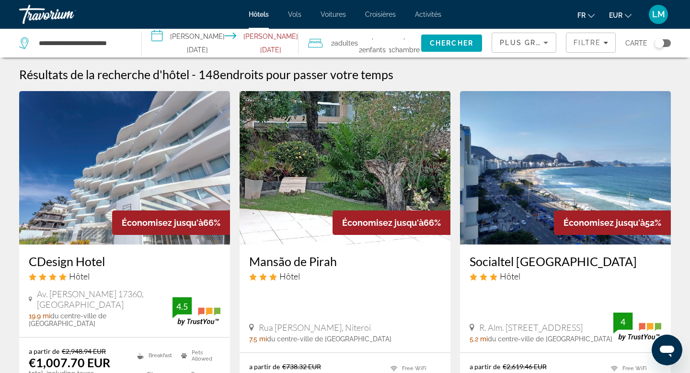
click at [665, 43] on div "Toggle map" at bounding box center [663, 43] width 16 height 8
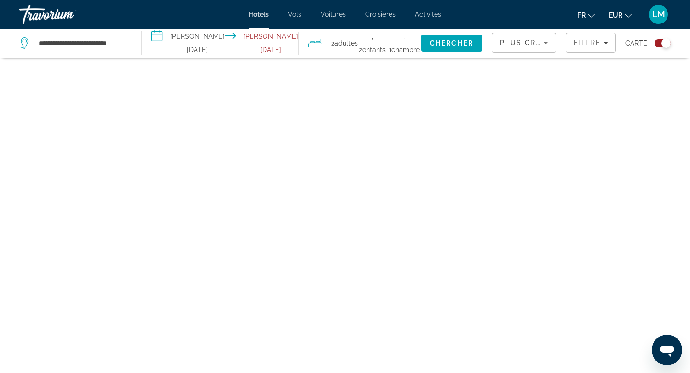
scroll to position [58, 0]
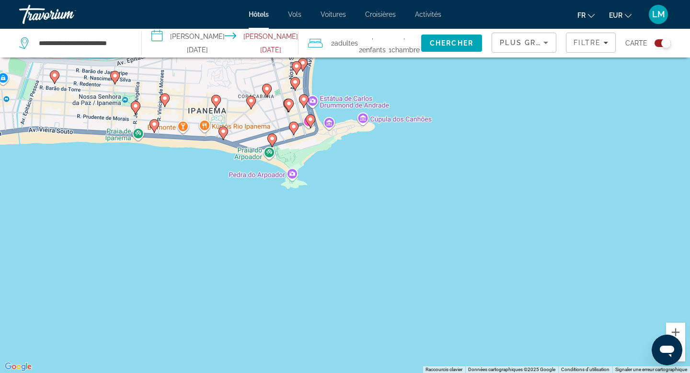
drag, startPoint x: 175, startPoint y: 234, endPoint x: 314, endPoint y: 289, distance: 149.8
click at [313, 289] on div "Pour activer le glissement avec le clavier, appuyez sur Alt+Entrée. Une fois ce…" at bounding box center [345, 186] width 690 height 373
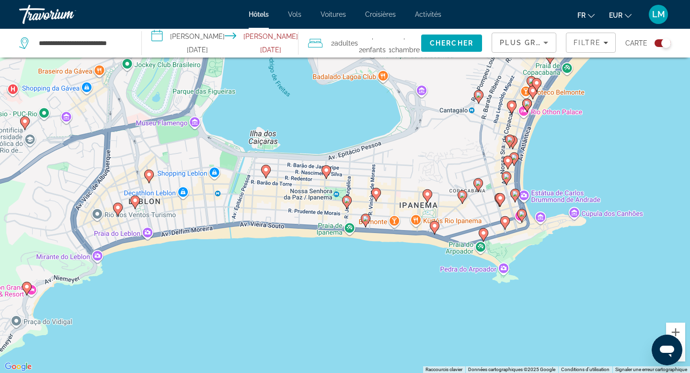
click at [378, 191] on image "Main content" at bounding box center [377, 193] width 6 height 6
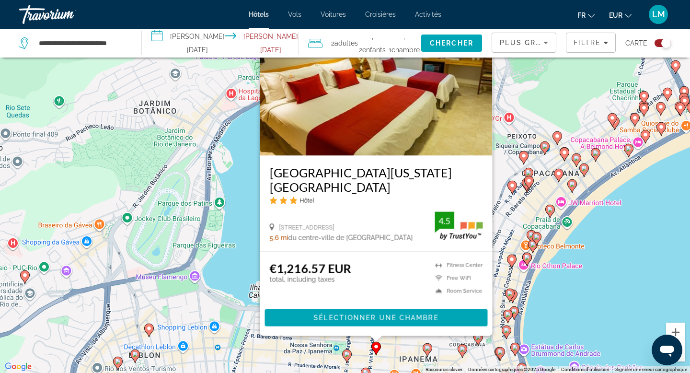
click at [424, 354] on gmp-advanced-marker "Main content" at bounding box center [428, 350] width 10 height 14
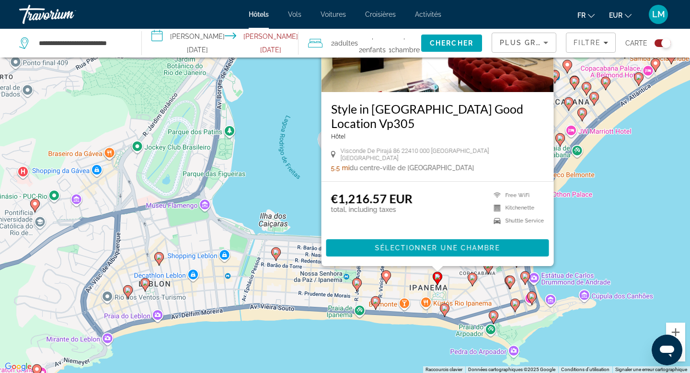
drag, startPoint x: 555, startPoint y: 339, endPoint x: 566, endPoint y: 260, distance: 79.5
click at [567, 260] on div "Pour activer le glissement avec le clavier, appuyez sur Alt+Entrée. Une fois ce…" at bounding box center [345, 186] width 690 height 373
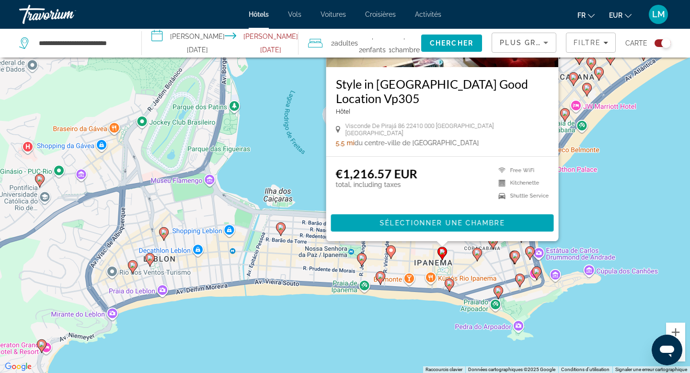
click at [449, 285] on image "Main content" at bounding box center [450, 283] width 6 height 6
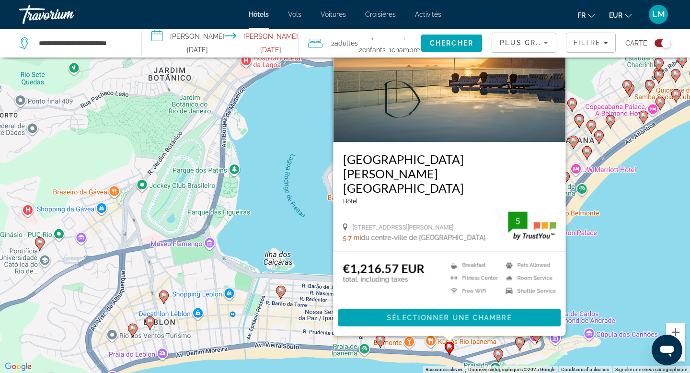
click at [480, 127] on img "Main content" at bounding box center [450, 65] width 233 height 153
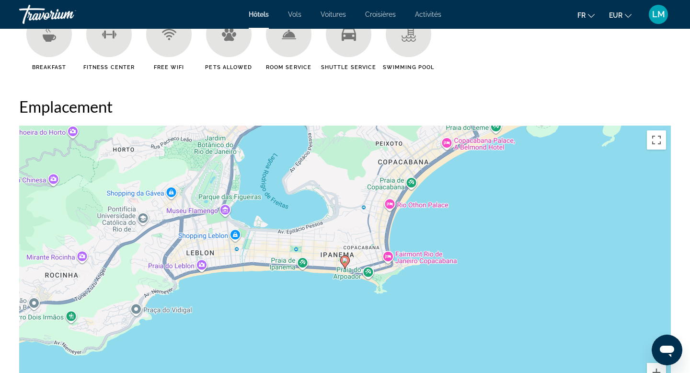
scroll to position [786, 0]
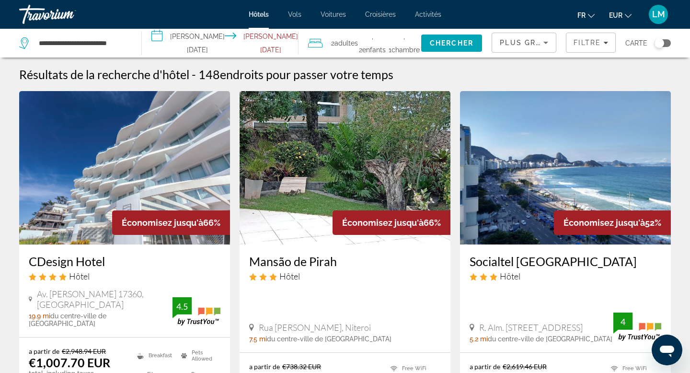
click at [608, 181] on img "Main content" at bounding box center [565, 167] width 211 height 153
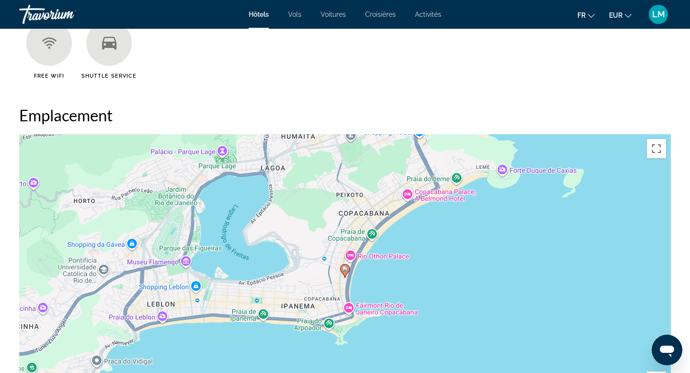
scroll to position [819, 0]
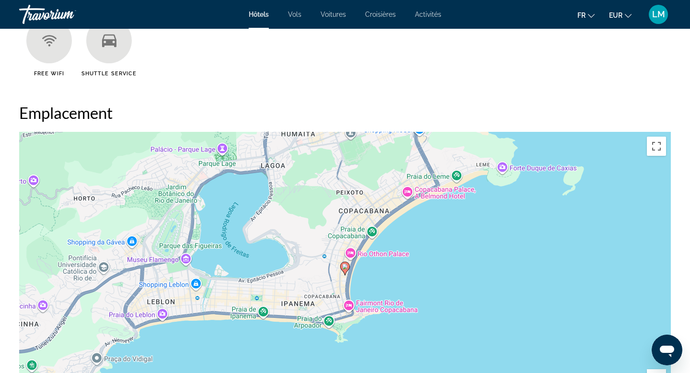
click at [347, 268] on image "Main content" at bounding box center [345, 267] width 6 height 6
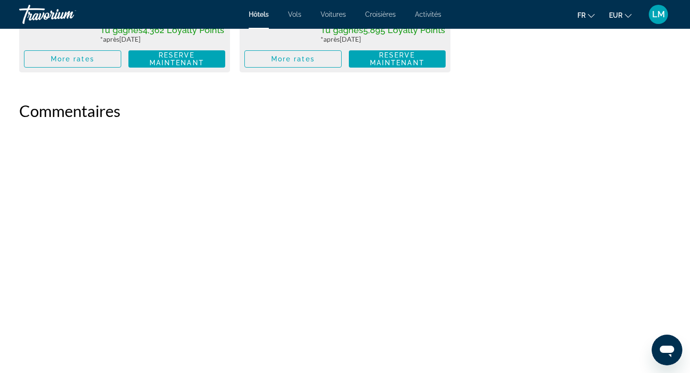
scroll to position [1614, 0]
